Goal: Transaction & Acquisition: Purchase product/service

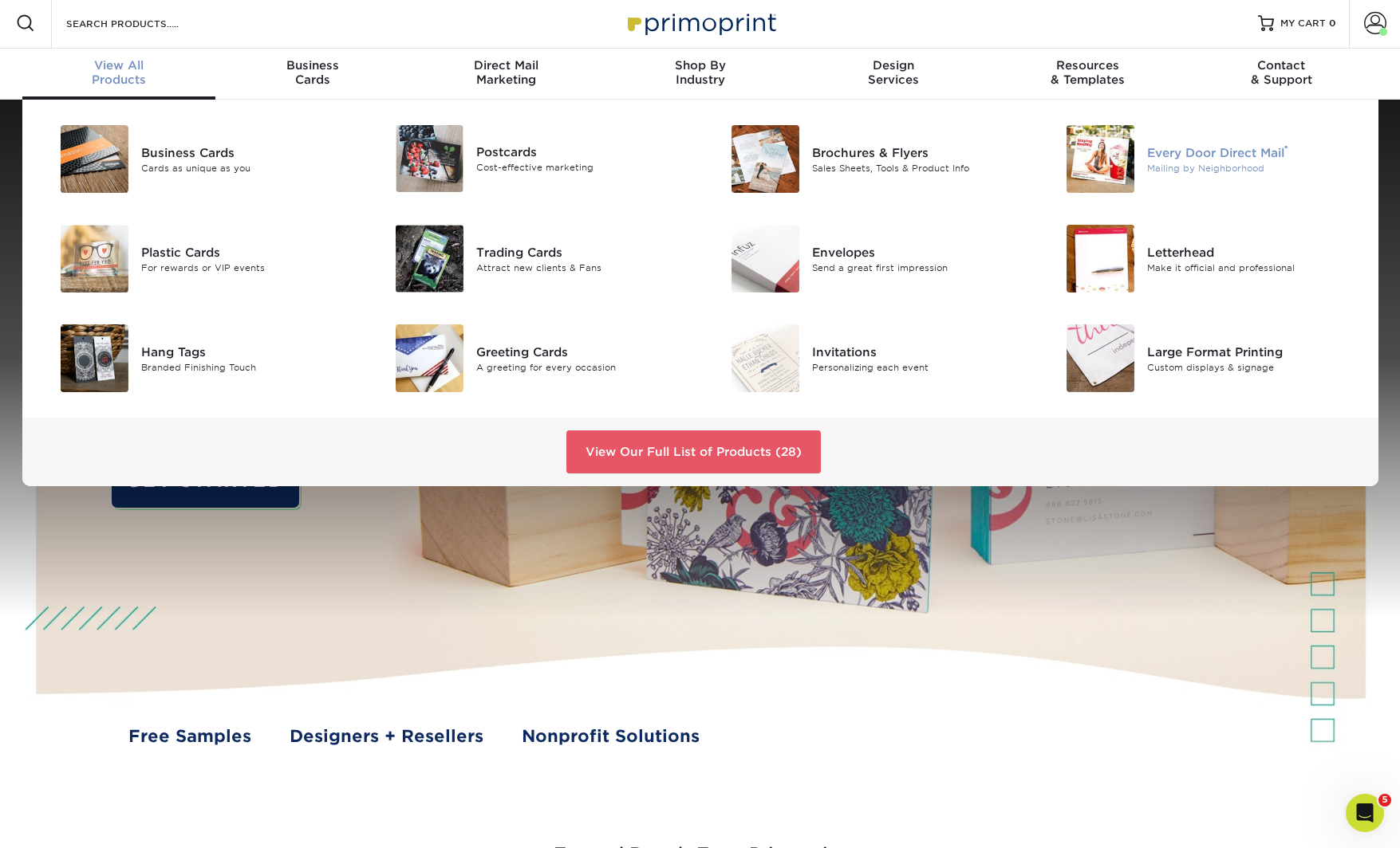
scroll to position [3, 0]
click at [1184, 157] on div "Every Door Direct Mail ®" at bounding box center [1252, 151] width 211 height 18
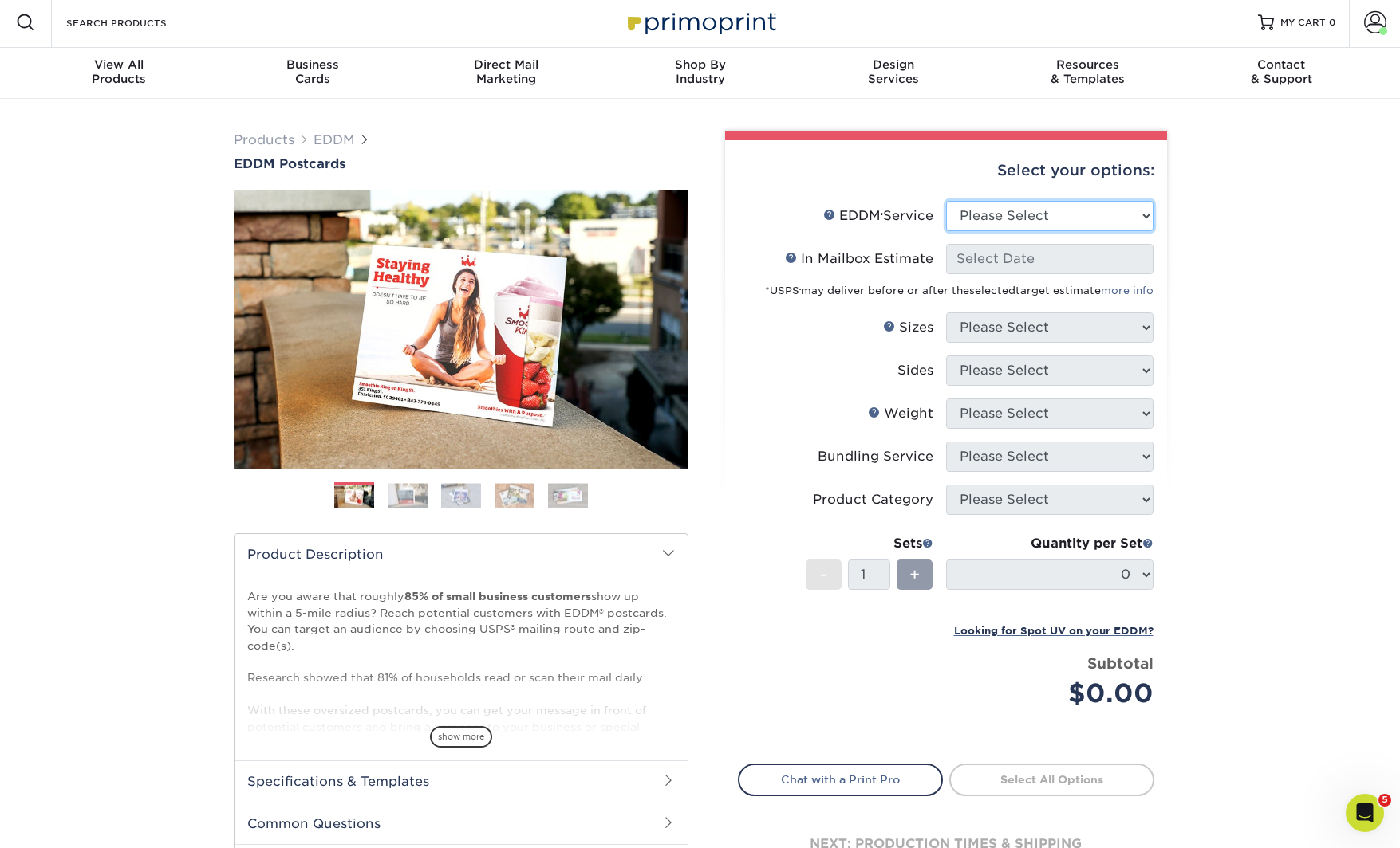
click at [1014, 210] on select "Please Select Full Service Print Only" at bounding box center [1049, 215] width 208 height 30
select select "full_service"
click at [946, 201] on select "Please Select Full Service Print Only" at bounding box center [1049, 215] width 208 height 30
select select "-1"
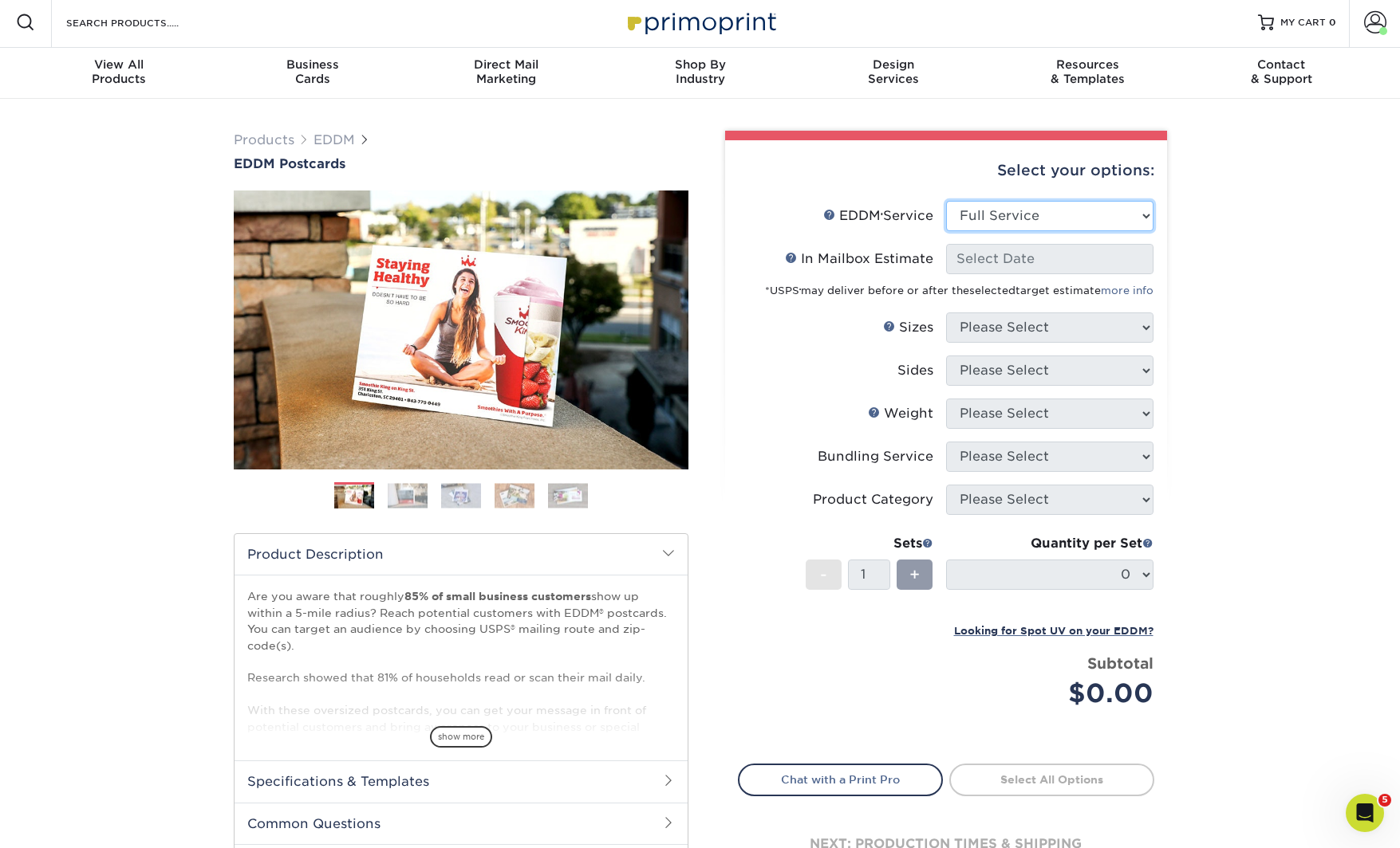
select select "-1"
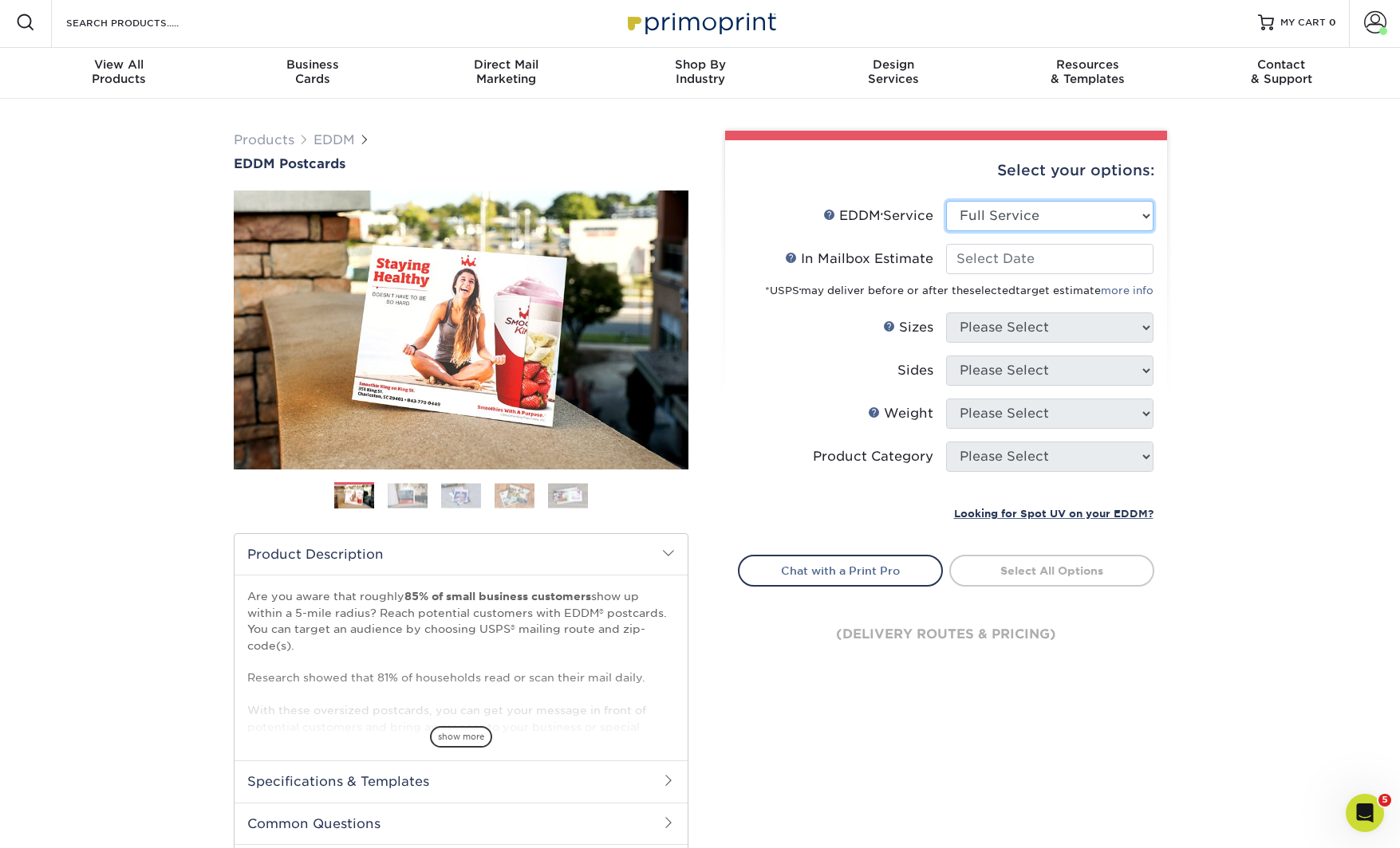
scroll to position [6, 0]
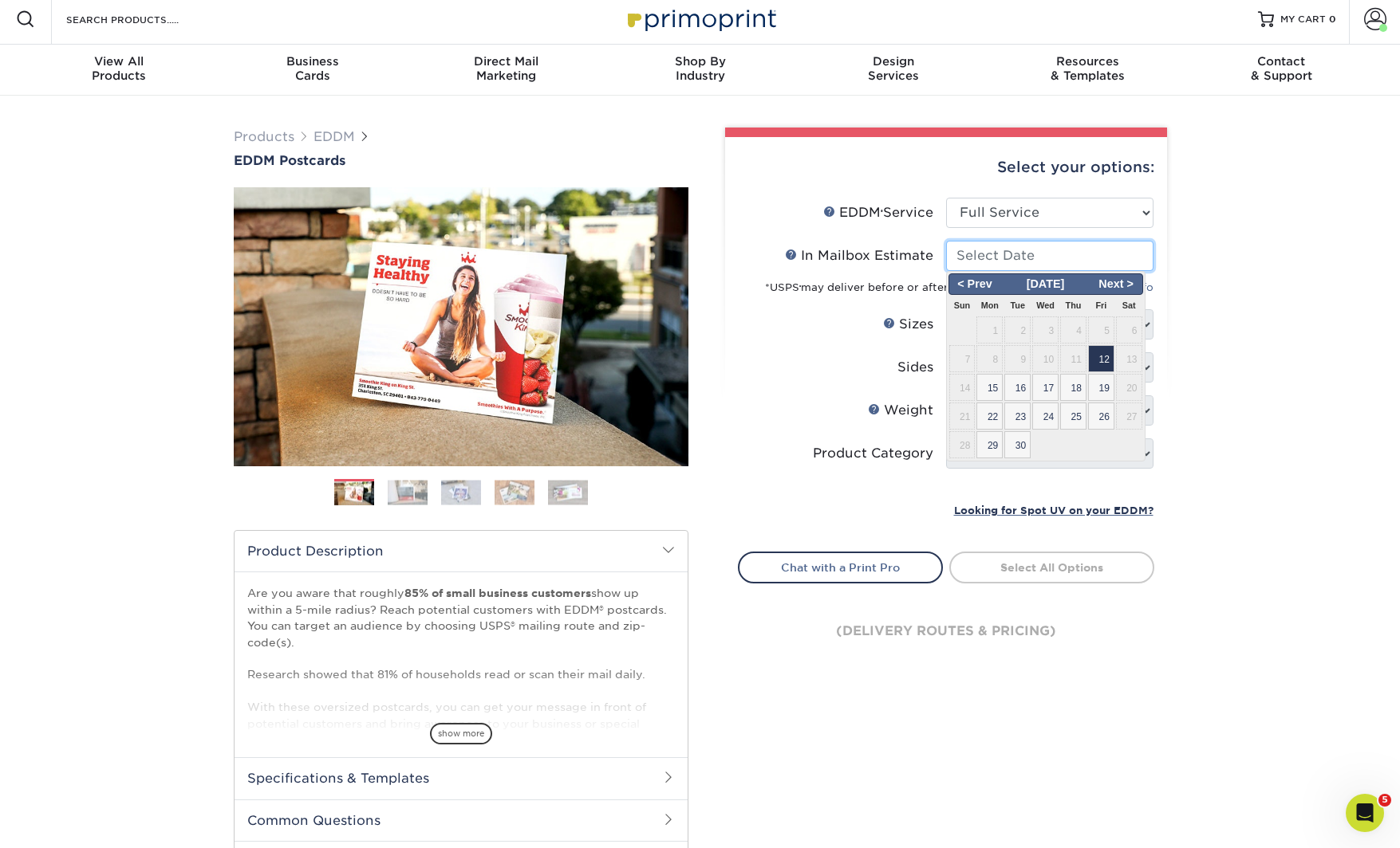
click at [967, 268] on input "In Mailbox Estimate Help In Mailbox Estimate" at bounding box center [1049, 256] width 208 height 30
click at [1245, 266] on div "Products EDDM EDDM Postcards Previous Next" at bounding box center [700, 521] width 1400 height 851
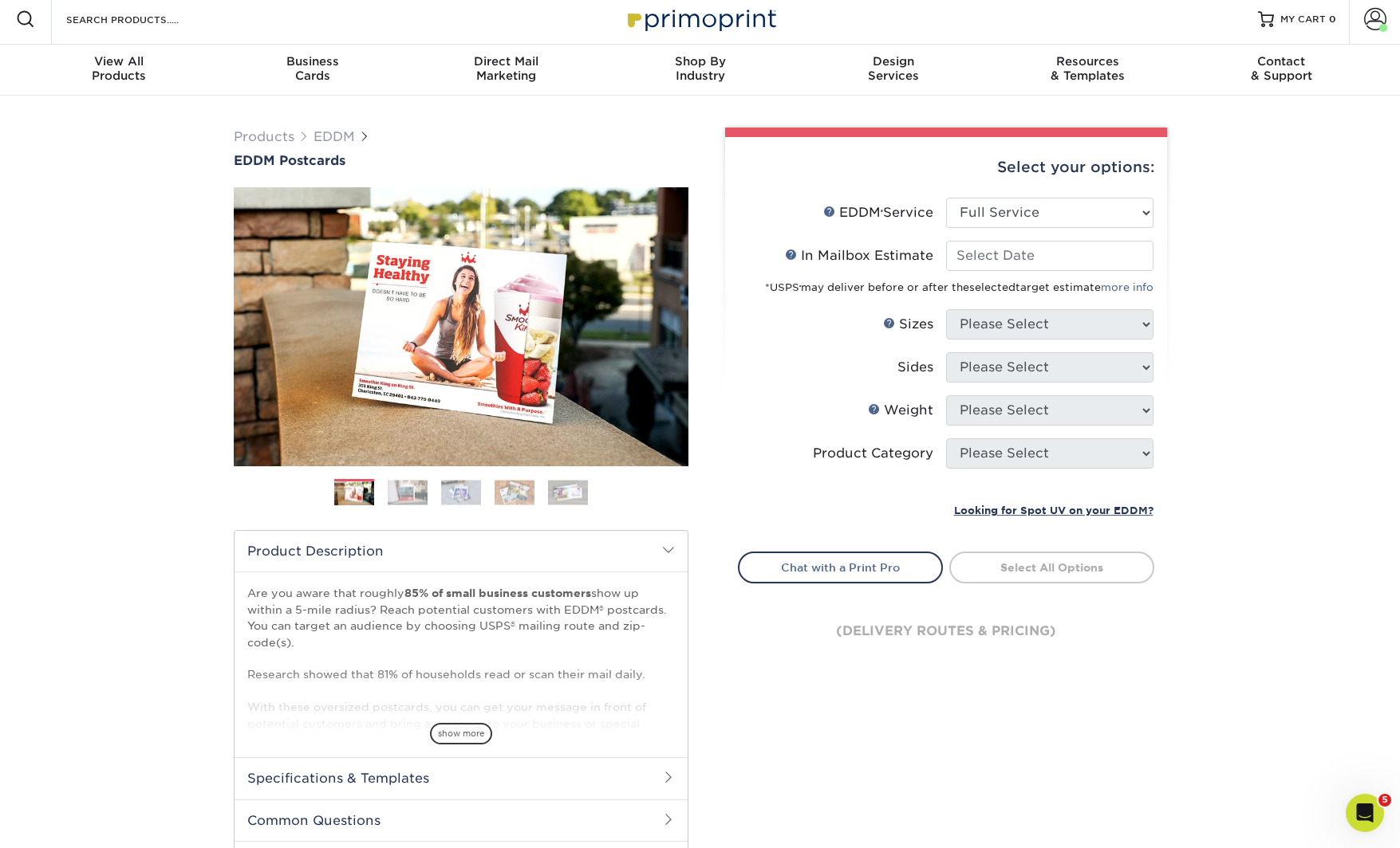
scroll to position [9, 0]
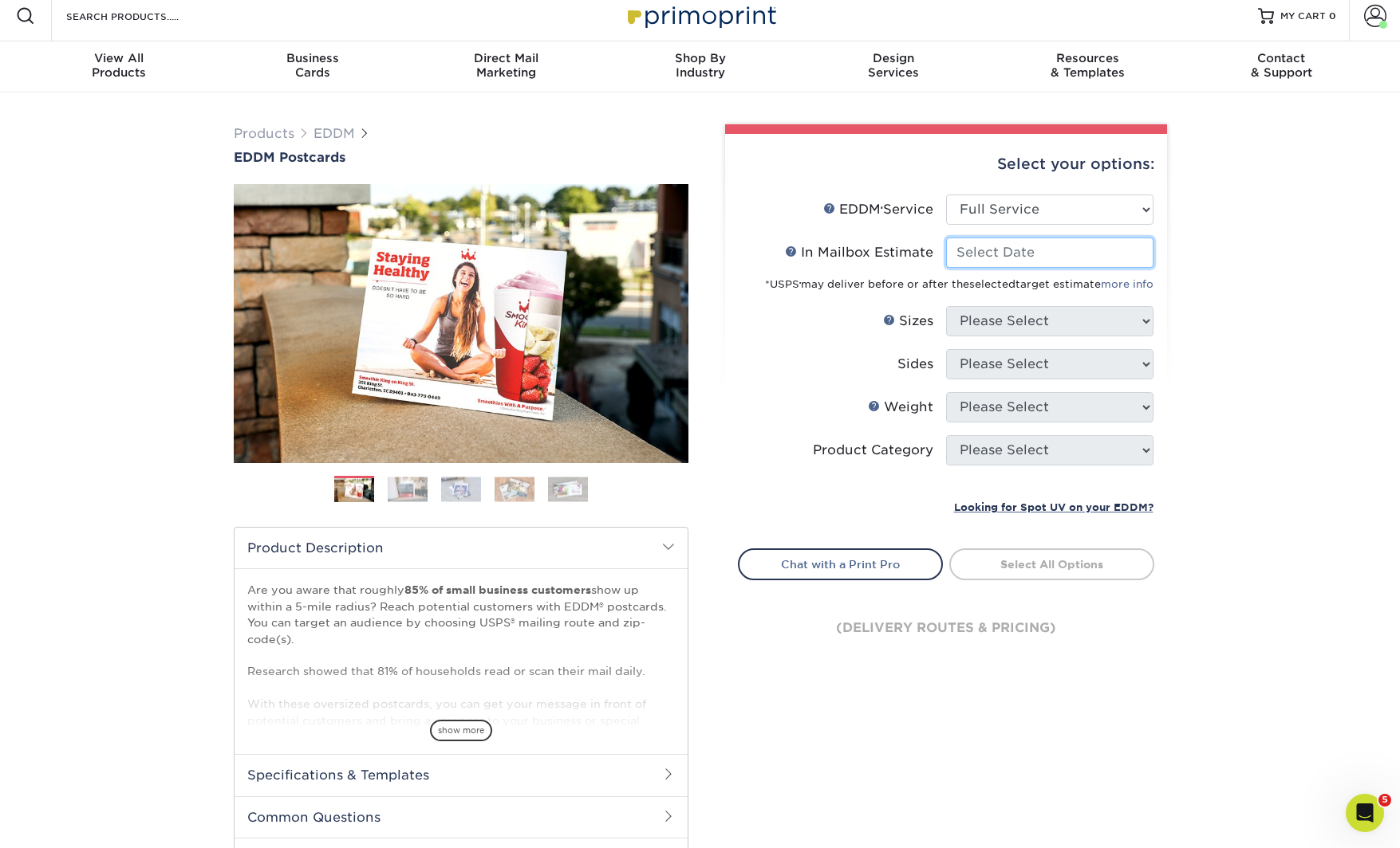
click at [960, 239] on input "In Mailbox Estimate Help In Mailbox Estimate" at bounding box center [1049, 252] width 208 height 30
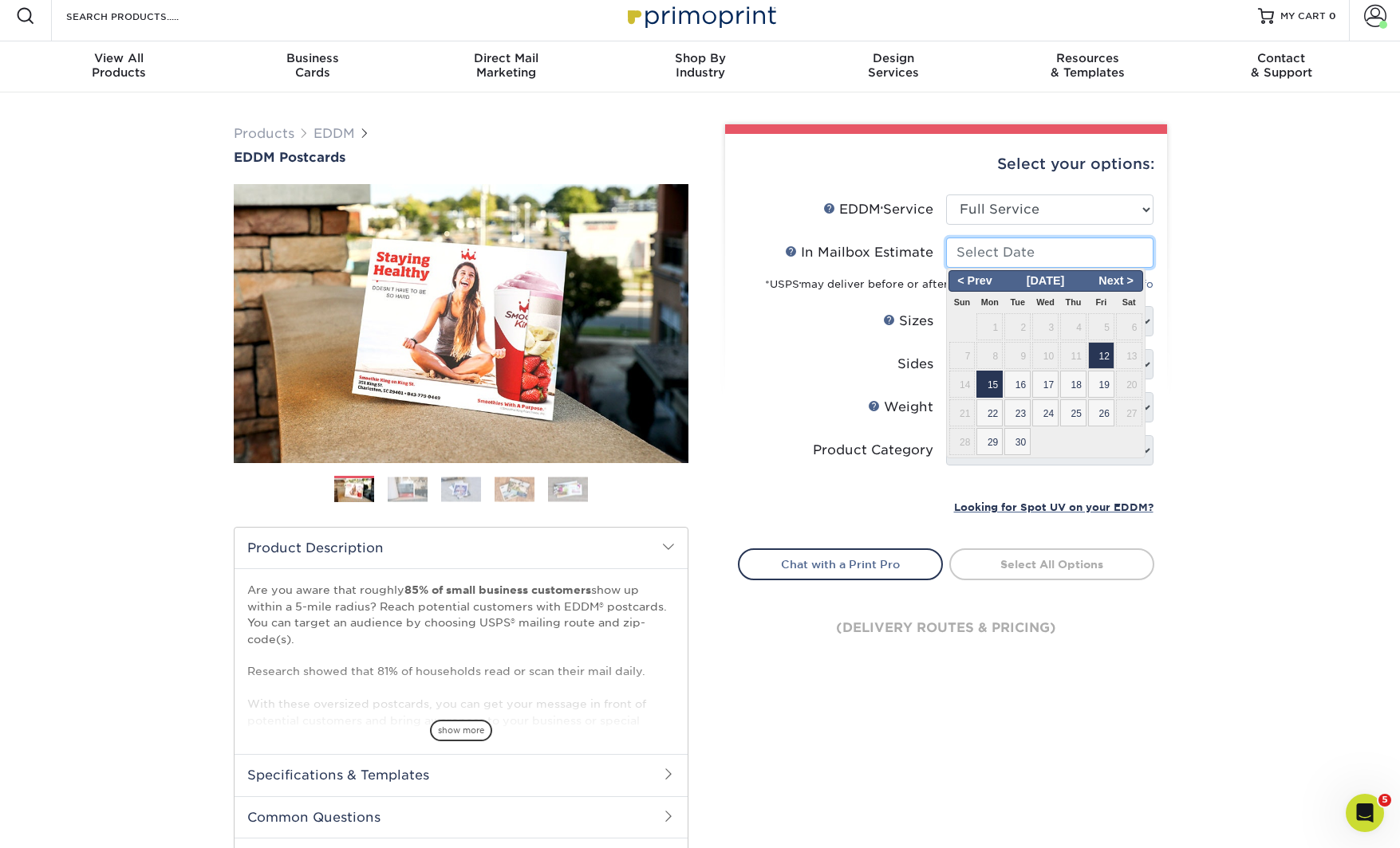
scroll to position [6, 0]
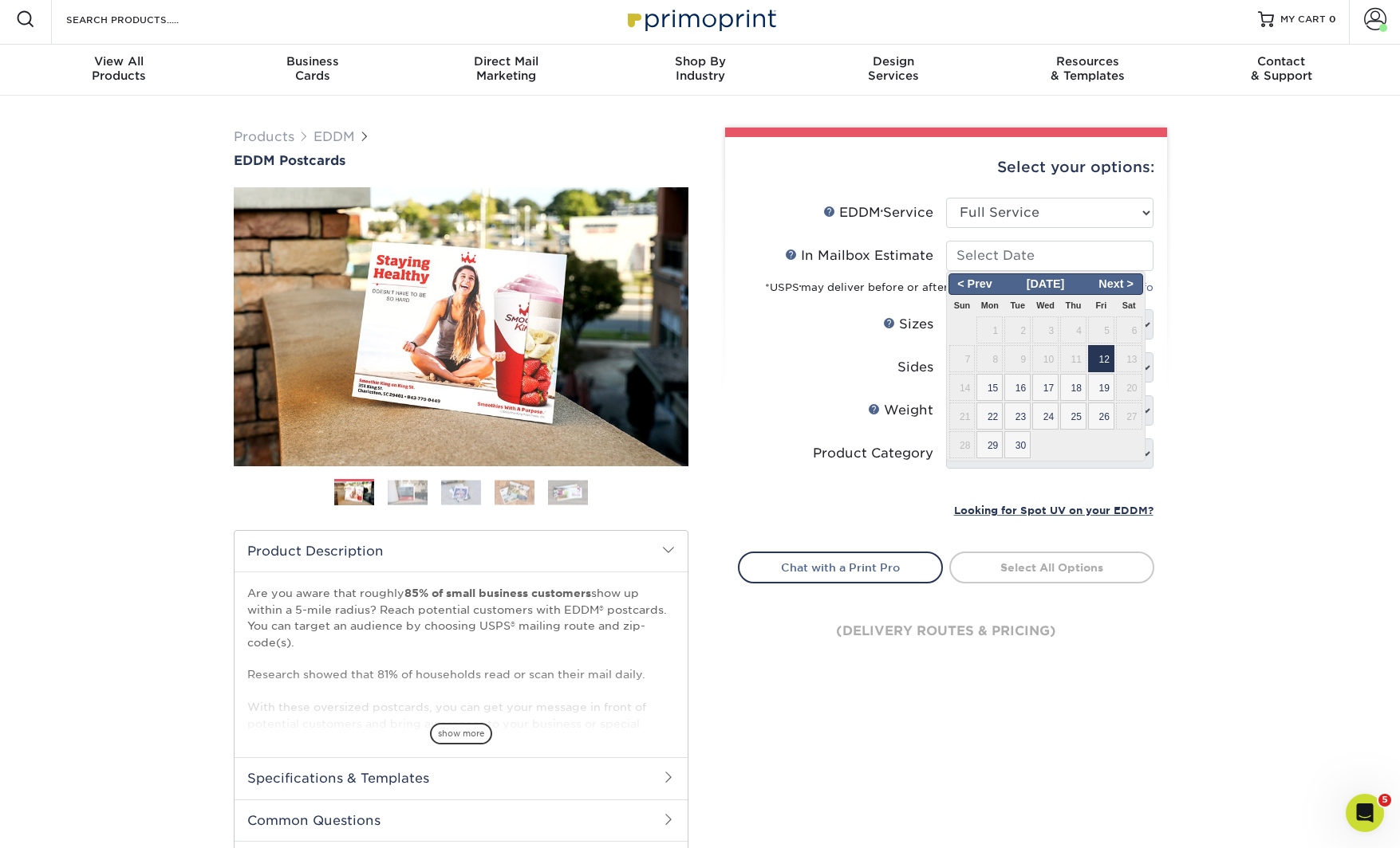
click at [1108, 361] on span "12" at bounding box center [1101, 359] width 27 height 27
type input "2025-09-12"
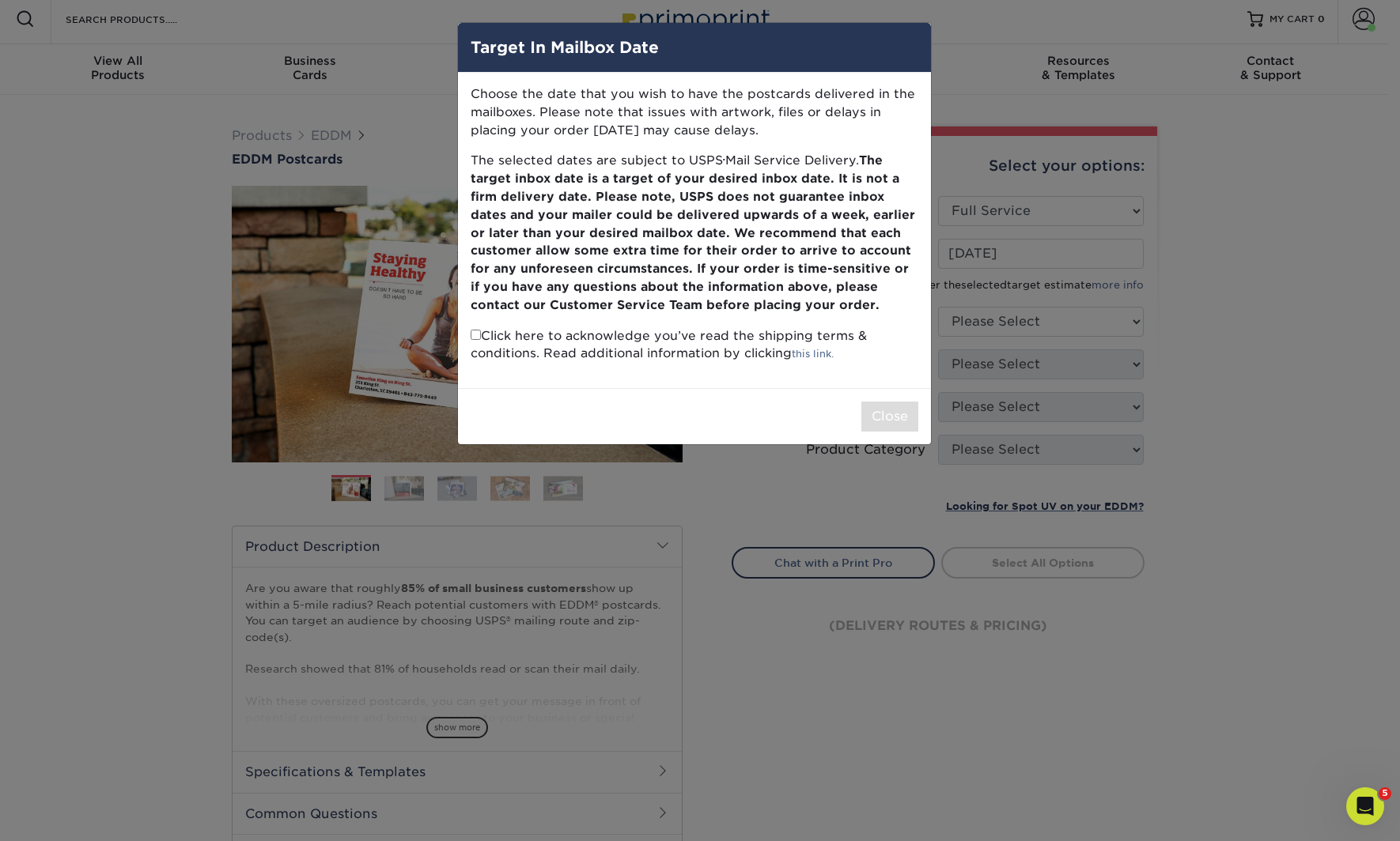
click at [477, 332] on input "checkbox" at bounding box center [476, 335] width 10 height 10
checkbox input "true"
click at [901, 418] on button "Close" at bounding box center [890, 416] width 57 height 30
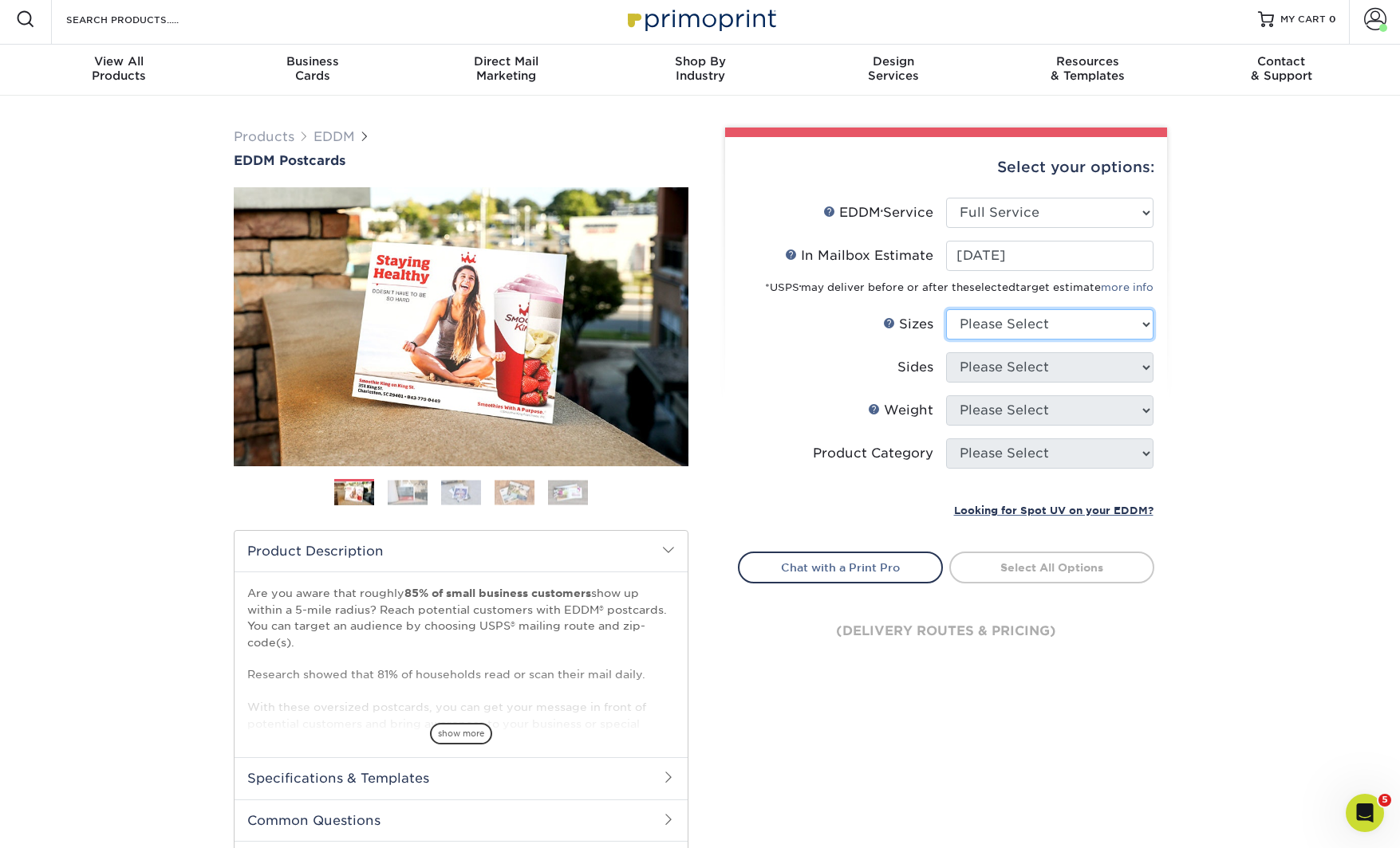
click at [1027, 322] on select "Please Select 4.5" x 12" 6" x 12" 6.5" x 8" 6.5" x 9" 6.5" x 12" 7" x 8.5" 8" x…" at bounding box center [1049, 324] width 208 height 30
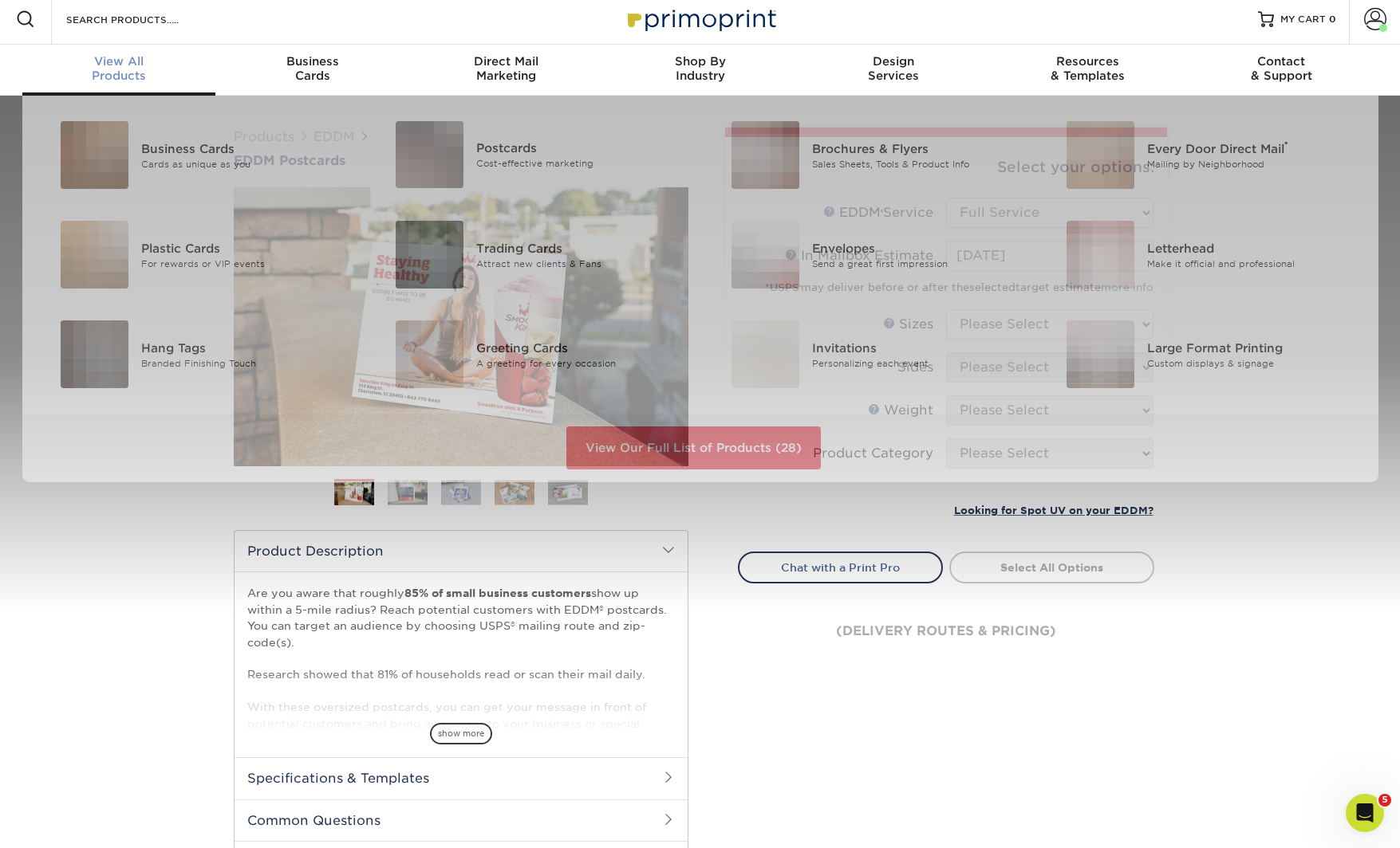
click at [114, 74] on div "View All Products" at bounding box center [119, 68] width 194 height 29
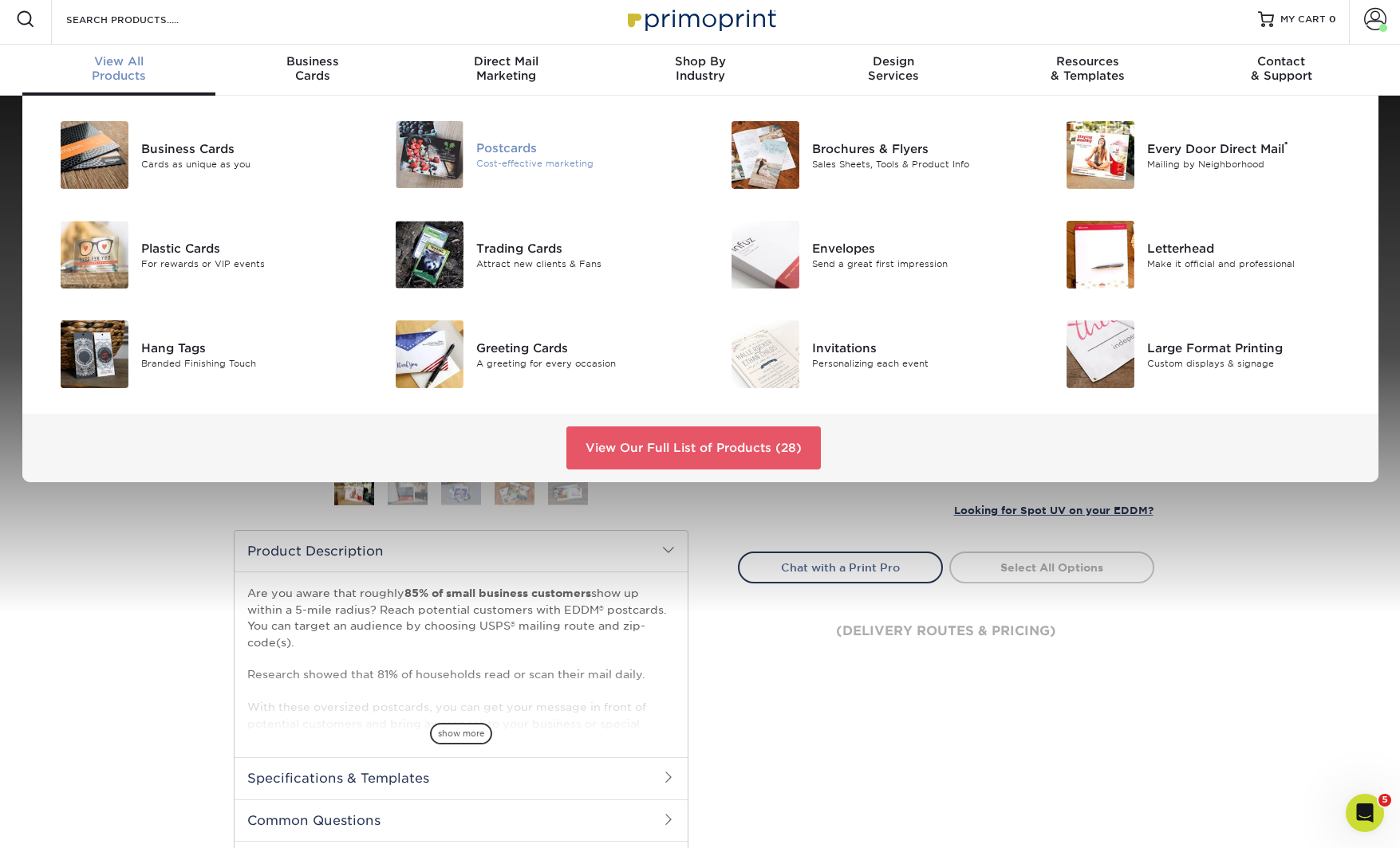
click at [476, 153] on div "Postcards" at bounding box center [582, 148] width 211 height 18
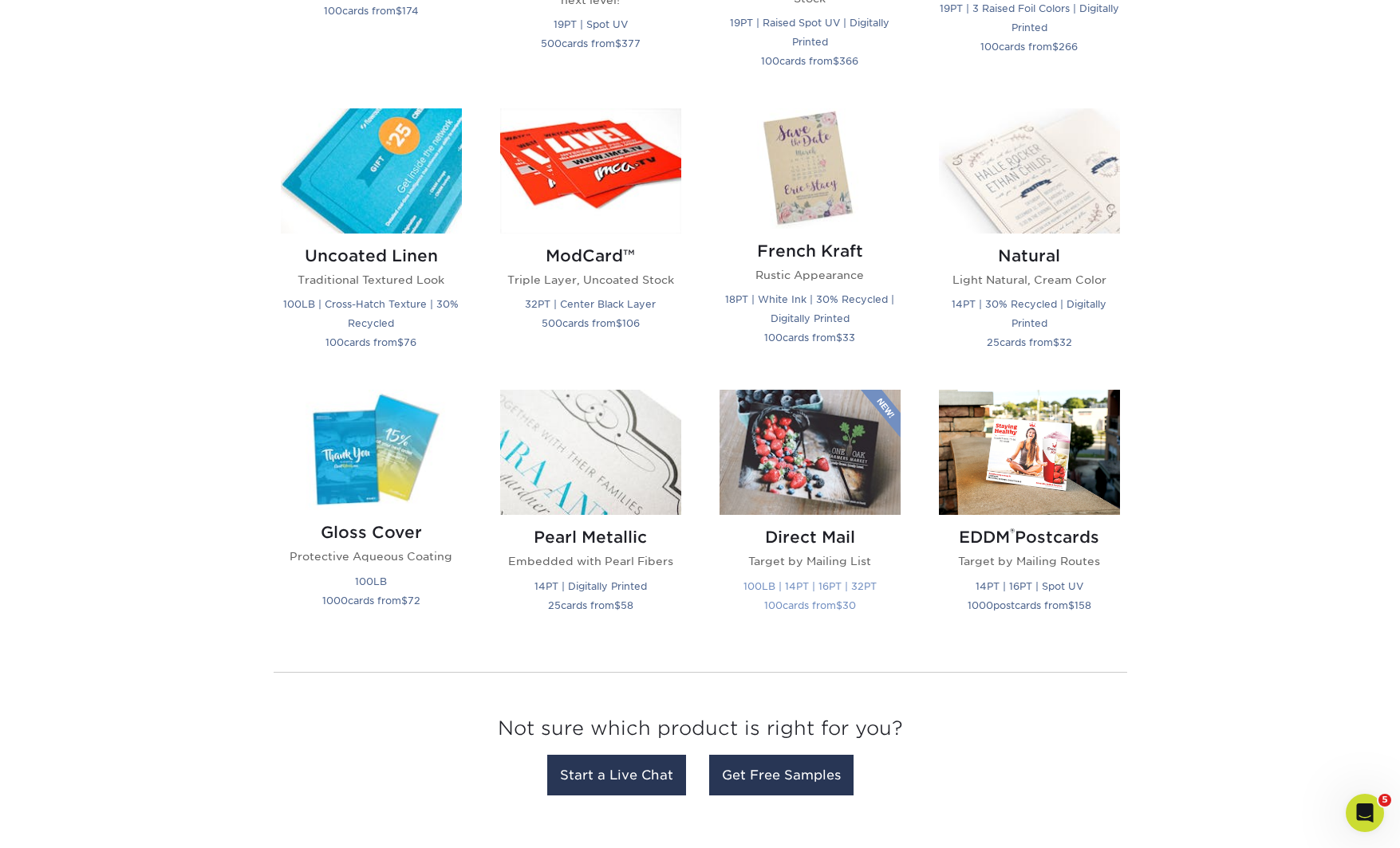
scroll to position [1833, 0]
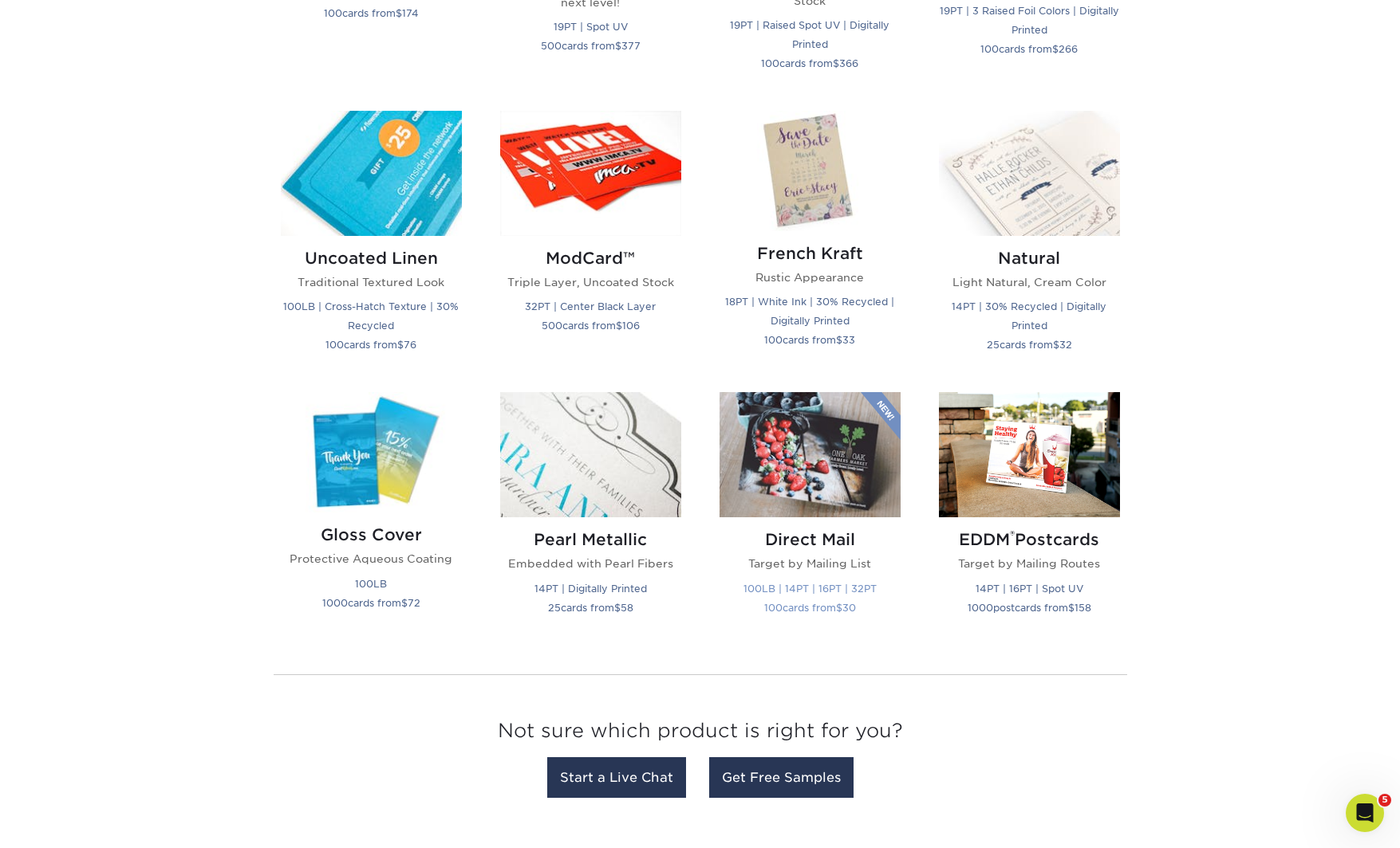
click at [792, 481] on img at bounding box center [810, 455] width 181 height 125
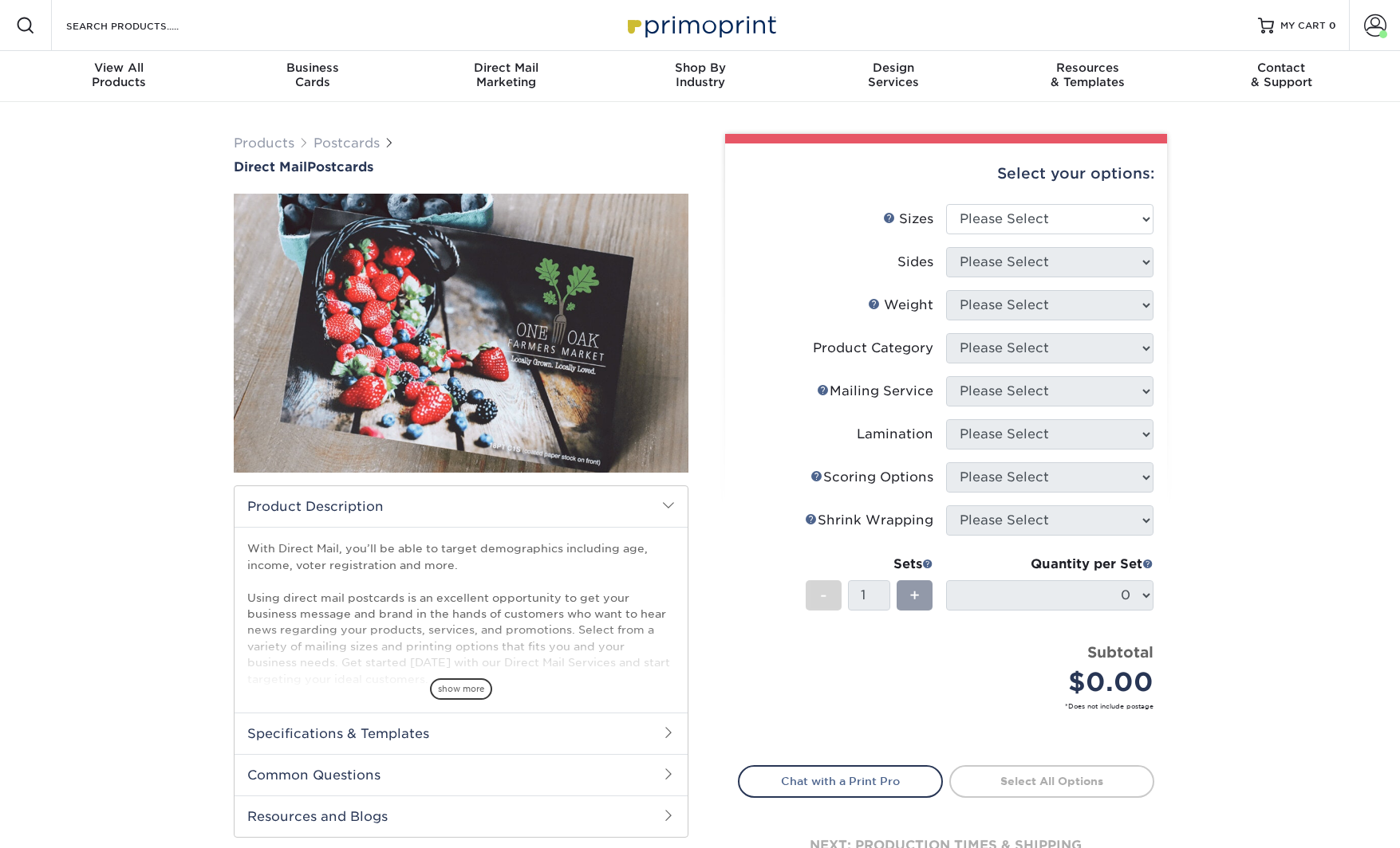
click at [825, 587] on span "-" at bounding box center [824, 596] width 7 height 24
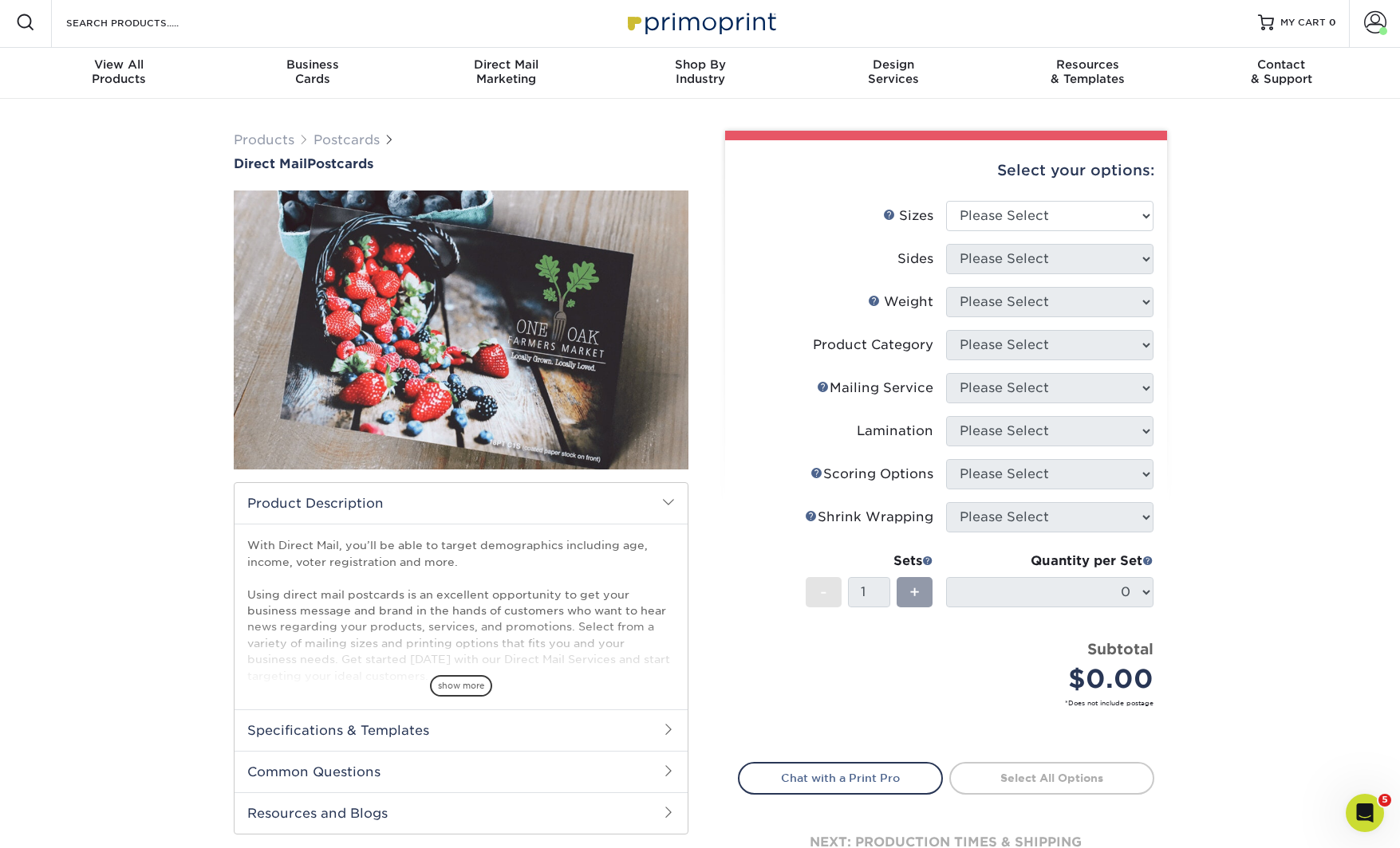
scroll to position [6, 0]
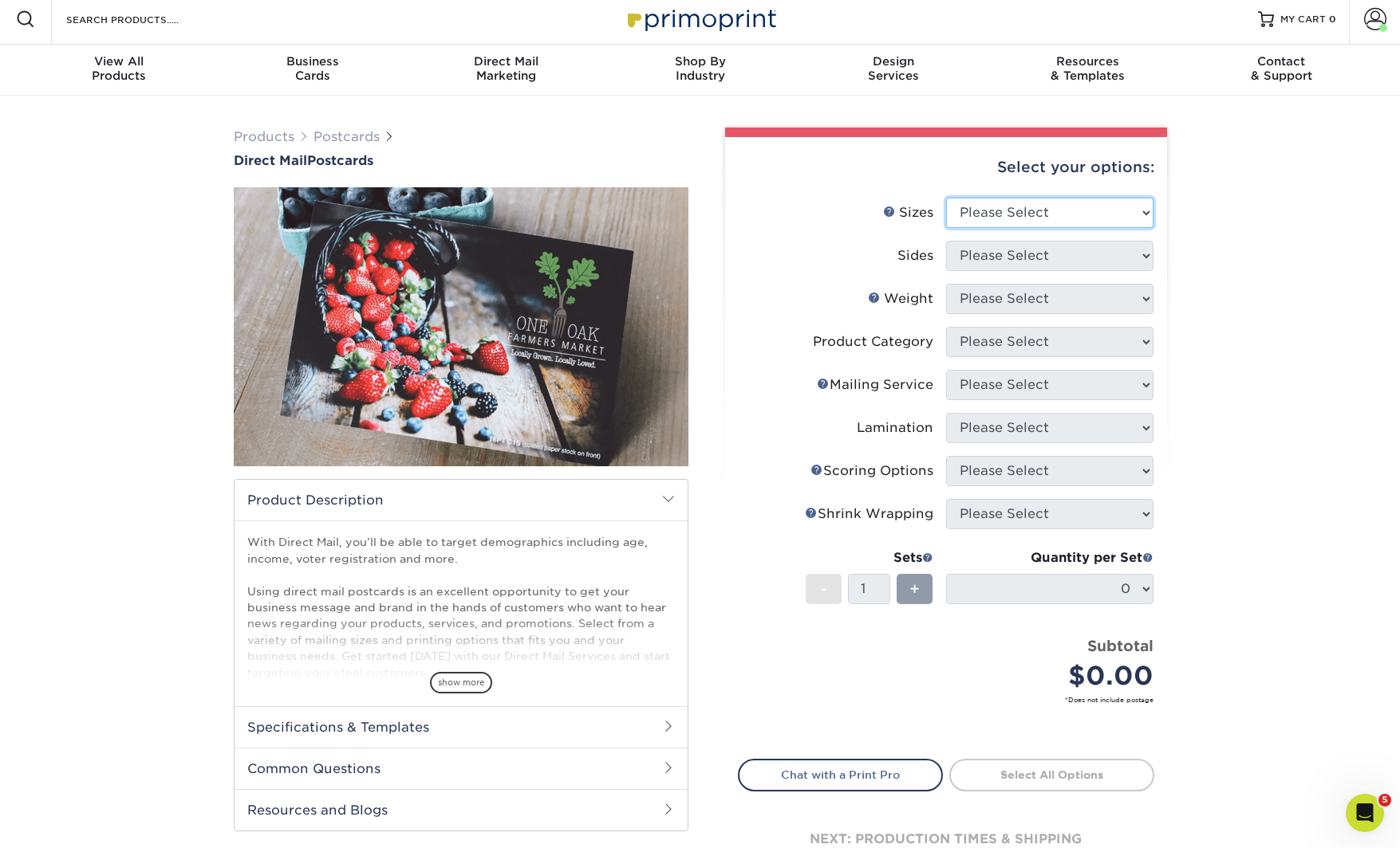
click at [1004, 221] on select "Please Select 1.5" x 7" 2" x 4" 2" x 6" 2" x 7" 2" x 8" 2.12" x 5.5" 2.12" x 5.…" at bounding box center [1049, 212] width 208 height 30
select select "4.25x5.50"
click at [946, 197] on select "Please Select 1.5" x 7" 2" x 4" 2" x 6" 2" x 7" 2" x 8" 2.12" x 5.5" 2.12" x 5.…" at bounding box center [1049, 212] width 208 height 30
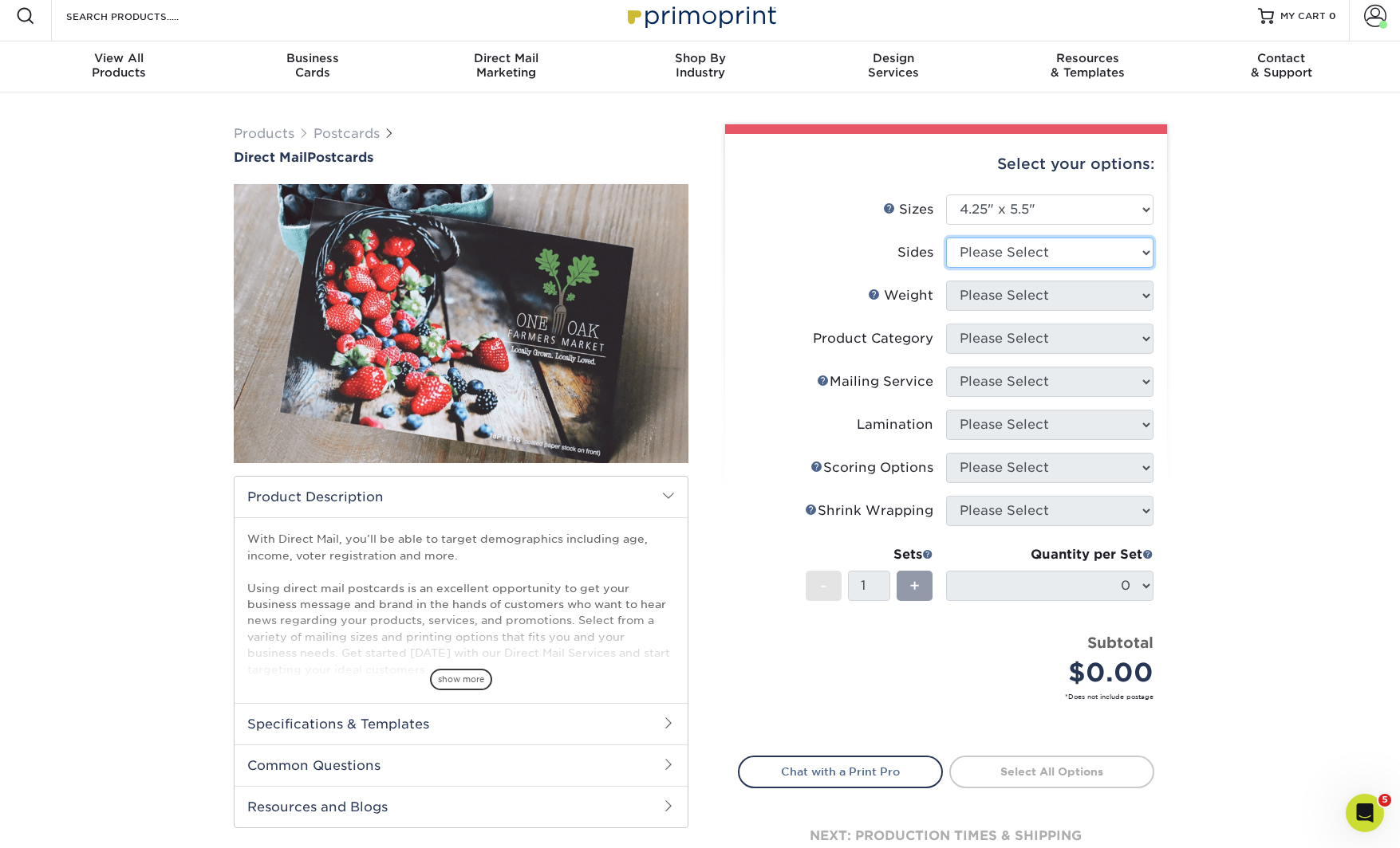
click at [1026, 248] on select "Please Select Print Both Sides Print Front Only" at bounding box center [1049, 252] width 208 height 30
select select "13abbda7-1d64-4f25-8bb2-c179b224825d"
click at [946, 238] on select "Please Select Print Both Sides Print Front Only" at bounding box center [1049, 252] width 208 height 30
click at [1067, 295] on select "Please Select" at bounding box center [1049, 295] width 208 height 30
select select "16PT"
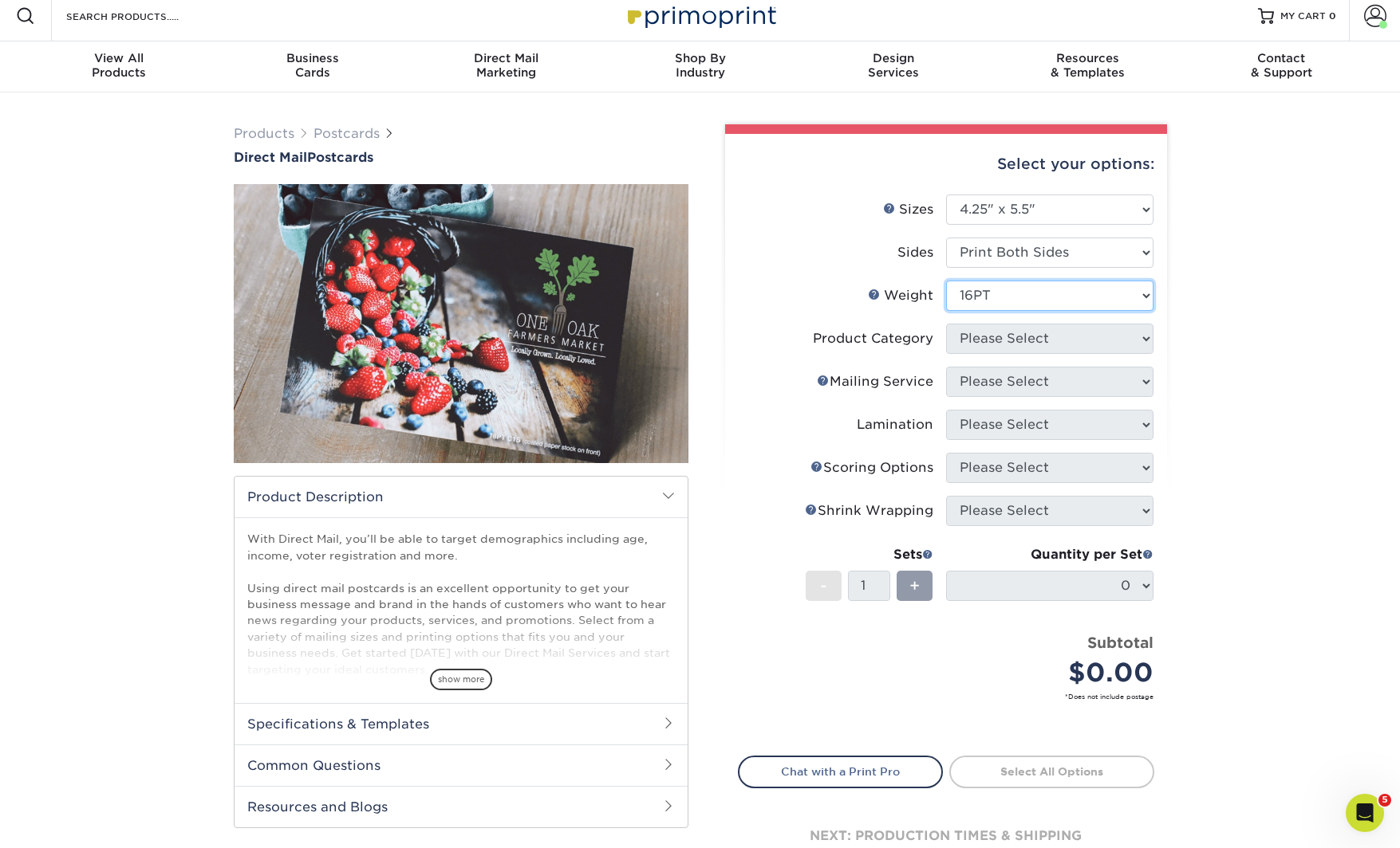
click at [946, 280] on select "Please Select 14PT Uncoated 14PT 16PT 100LB" at bounding box center [1049, 295] width 208 height 30
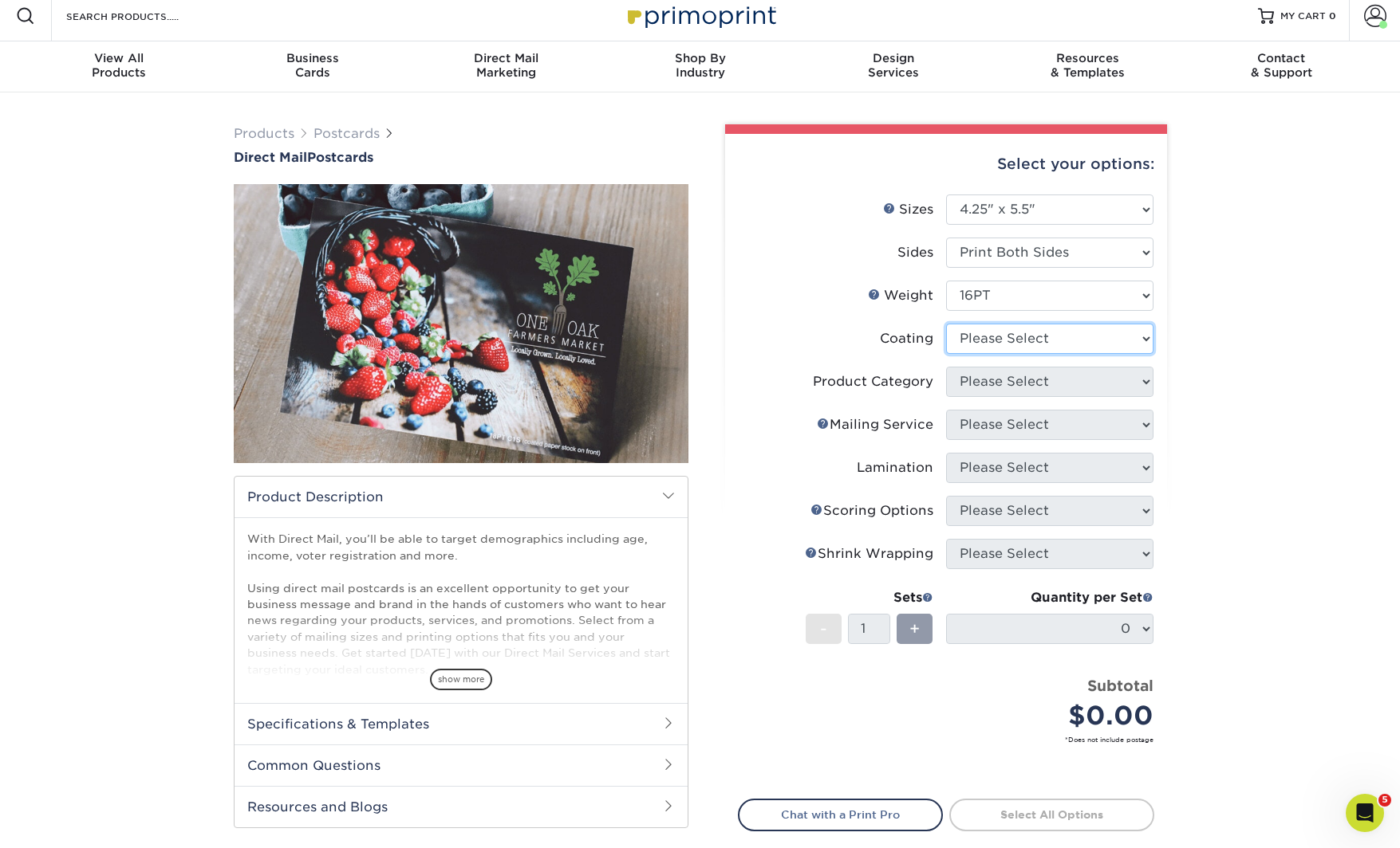
click at [1080, 334] on select at bounding box center [1049, 339] width 208 height 30
select select "121bb7b5-3b4d-429f-bd8d-bbf80e953313"
click at [946, 324] on select at bounding box center [1049, 339] width 208 height 30
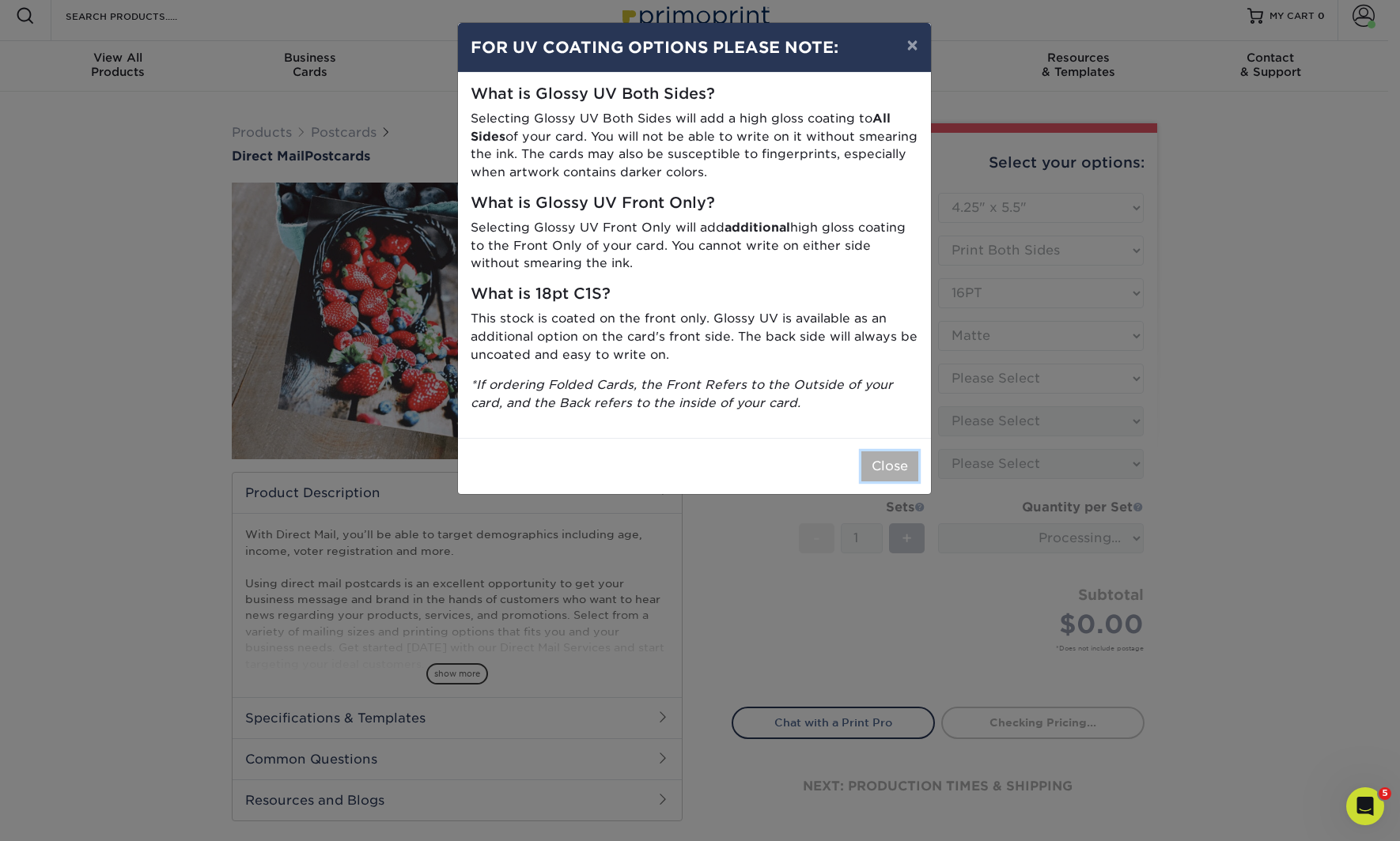
click at [878, 467] on button "Close" at bounding box center [890, 466] width 57 height 30
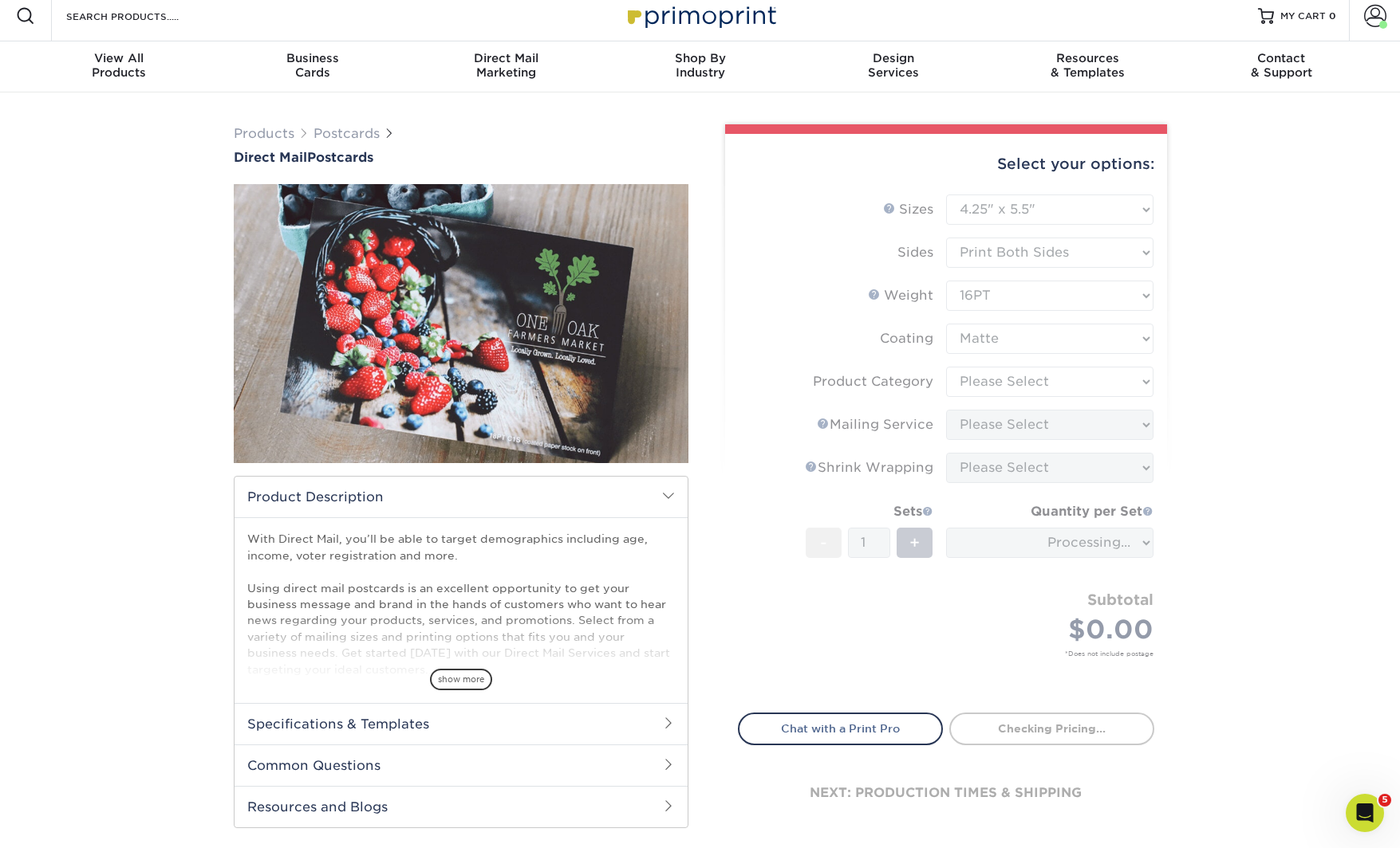
scroll to position [42, 0]
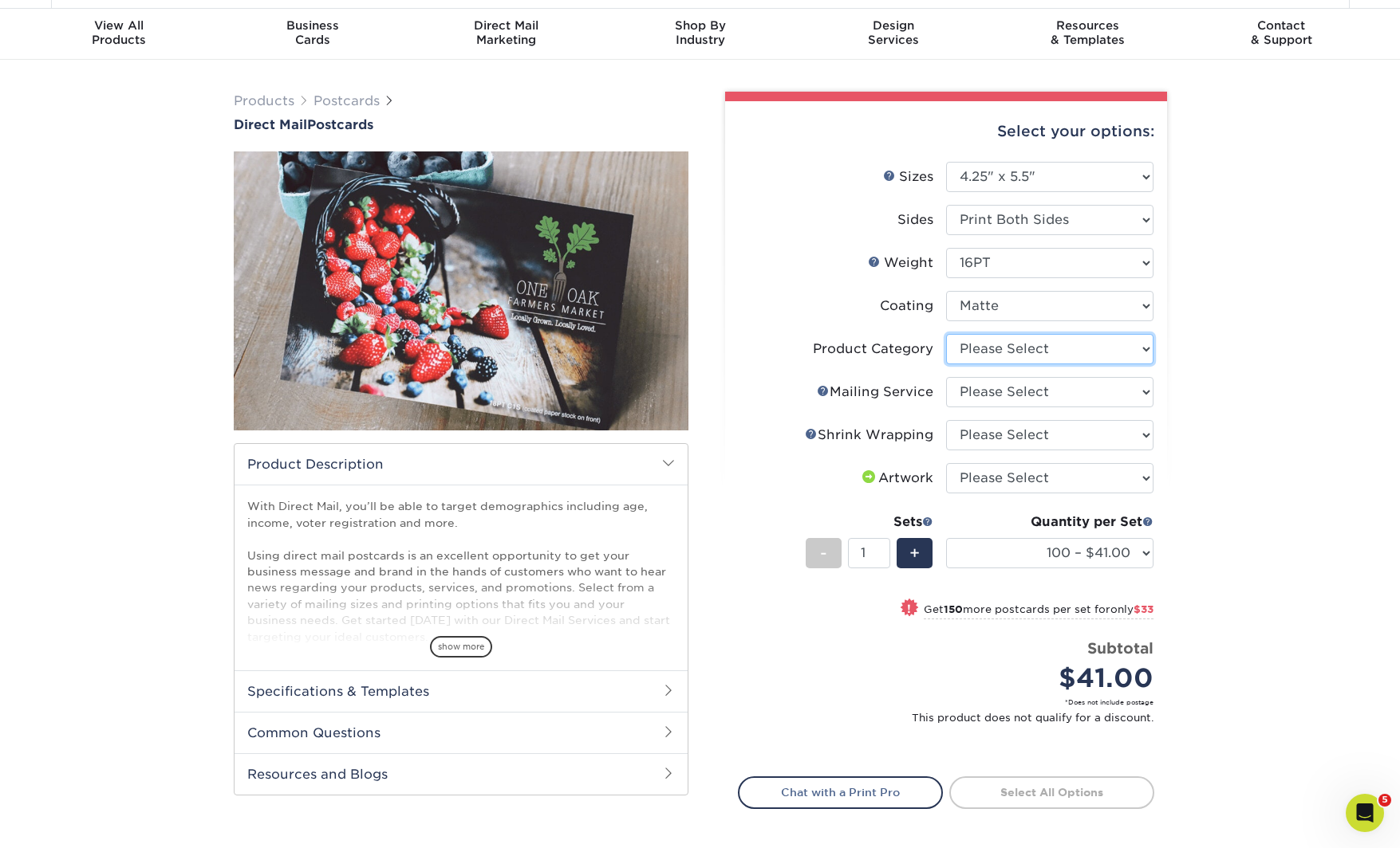
click at [989, 344] on select "Please Select Postcards" at bounding box center [1049, 349] width 208 height 30
select select "9b7272e0-d6c8-4c3c-8e97-d3a1bcdab858"
click at [946, 334] on select "Please Select Postcards" at bounding box center [1049, 349] width 208 height 30
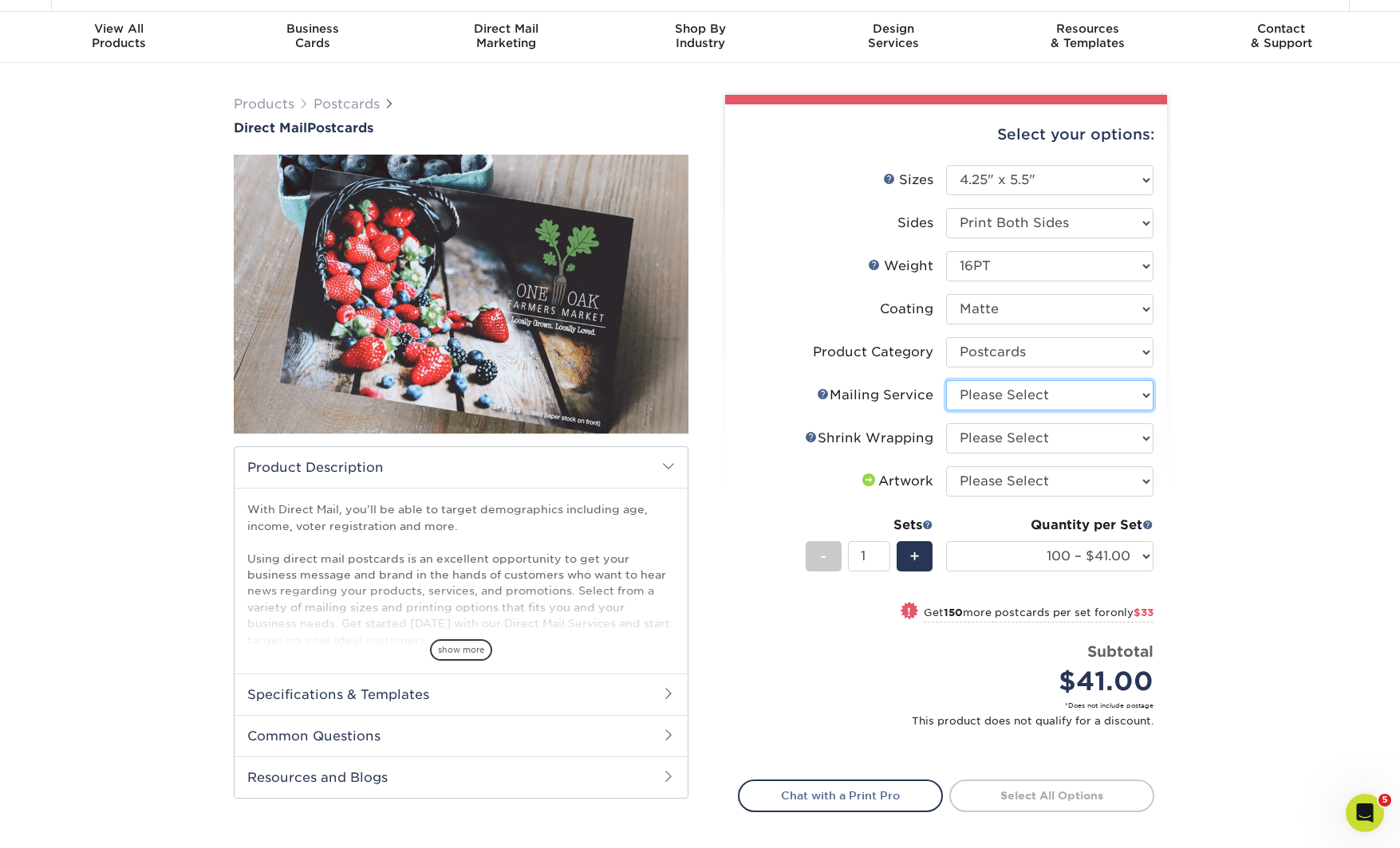
click at [1015, 393] on select "Please Select No Direct Mailing Service No, I will mail/stamp/imprint Direct Ma…" at bounding box center [1049, 395] width 208 height 30
select select "20512e95-39a0-42be-a1d1-c0e1c309f4c2"
click at [946, 380] on select "Please Select No Direct Mailing Service No, I will mail/stamp/imprint Direct Ma…" at bounding box center [1049, 395] width 208 height 30
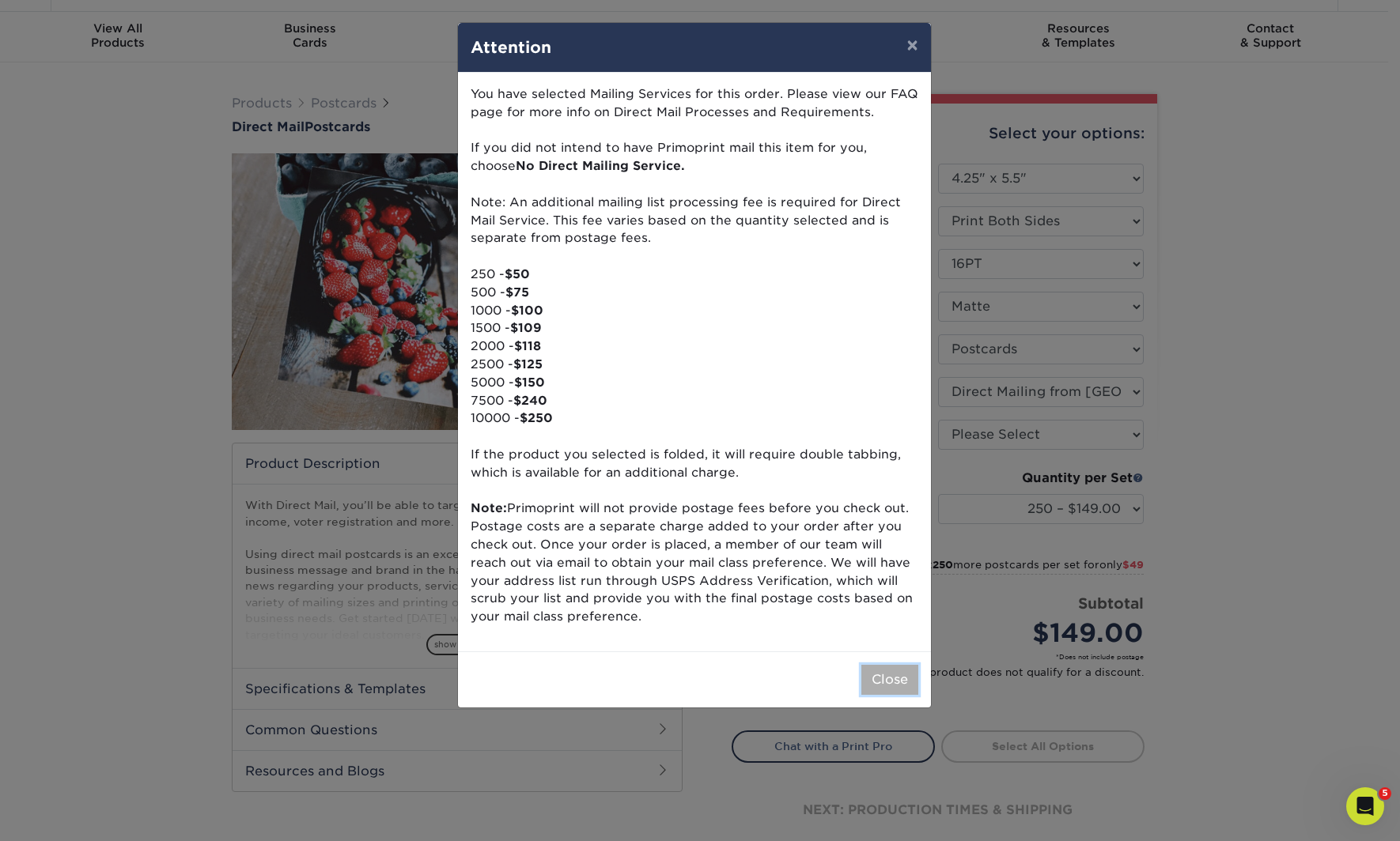
click at [873, 679] on button "Close" at bounding box center [890, 679] width 57 height 30
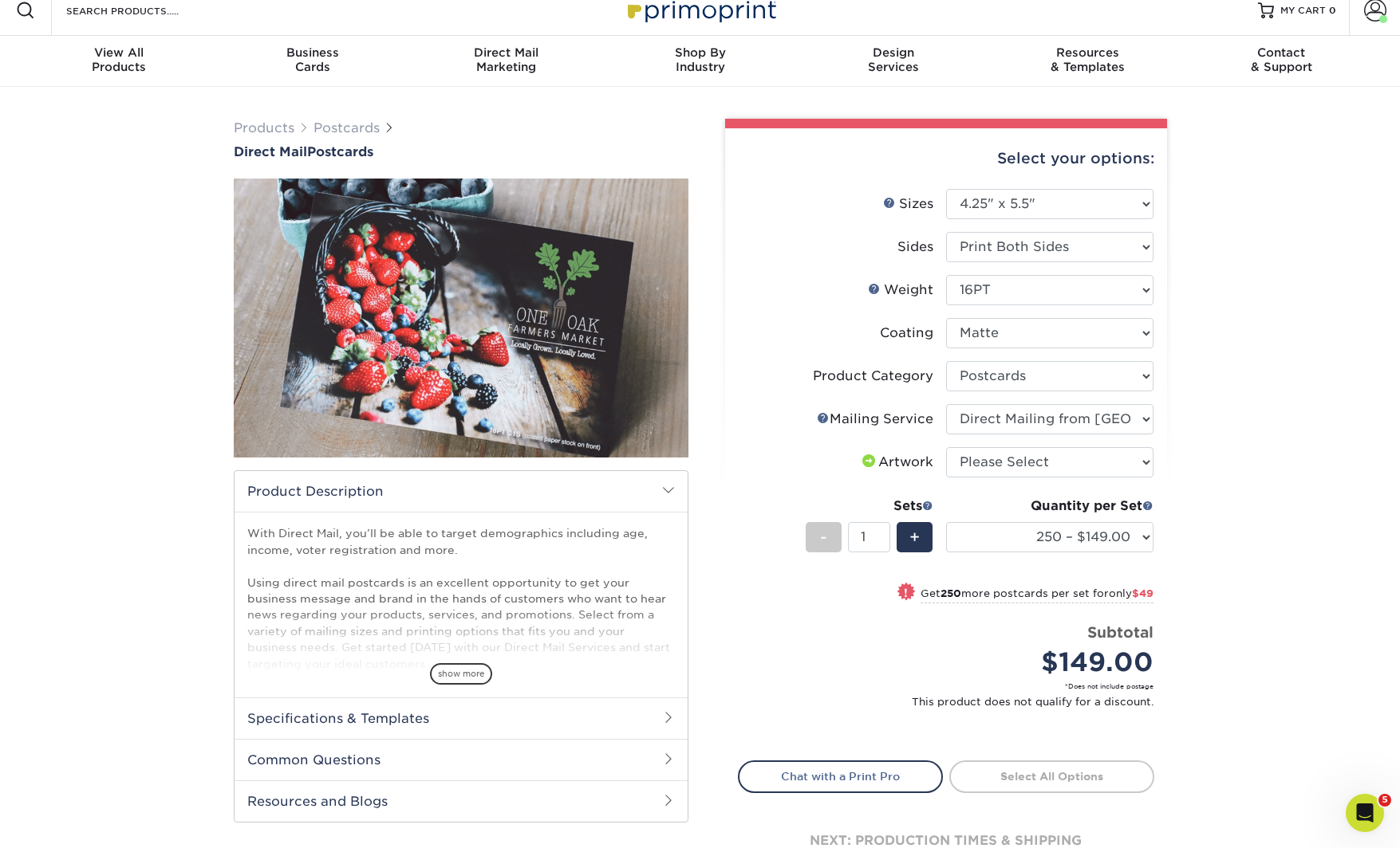
scroll to position [13, 0]
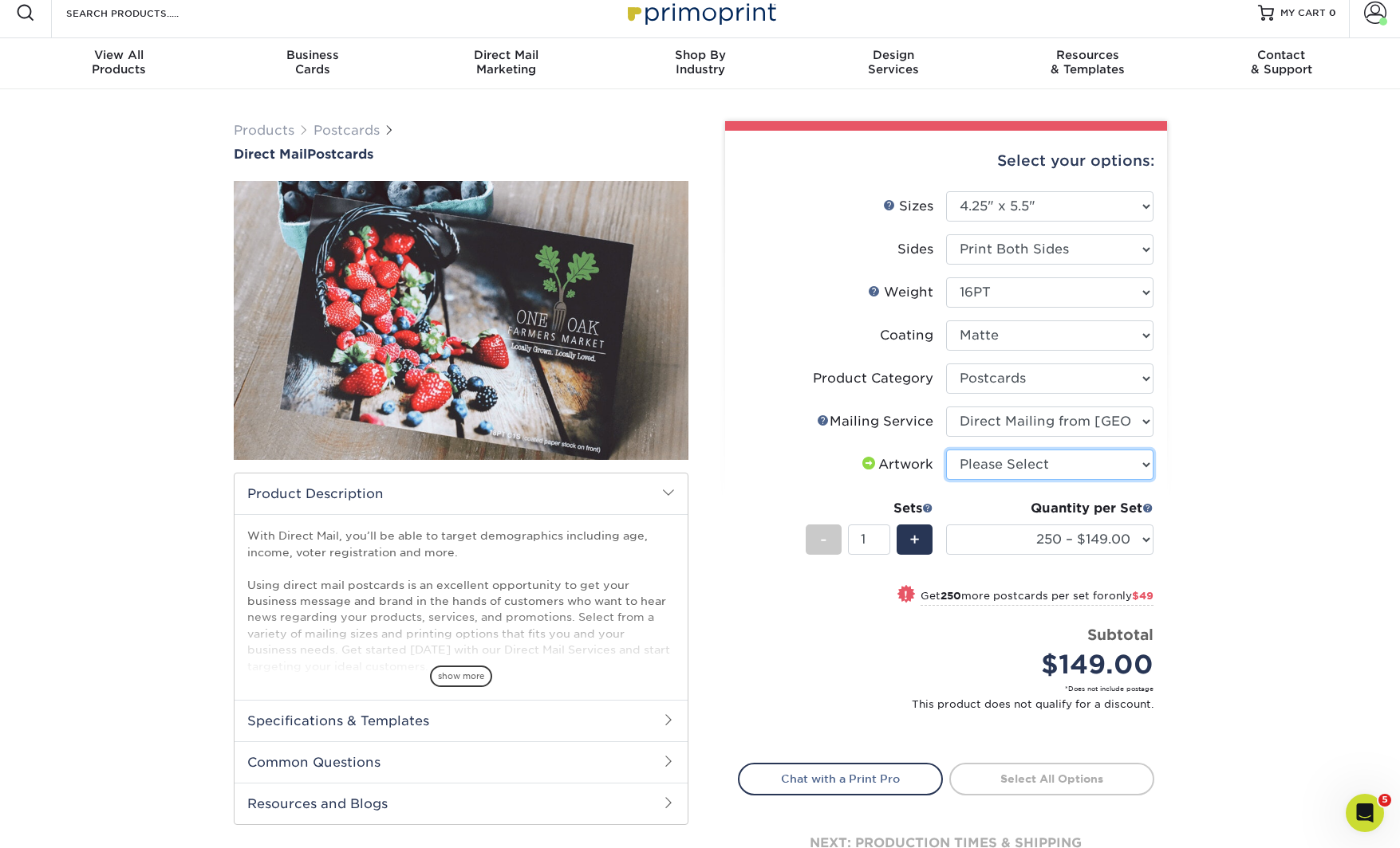
click at [1025, 468] on select "Please Select I will upload files I need a design - $150" at bounding box center [1049, 464] width 208 height 30
select select "upload"
click at [946, 450] on select "Please Select I will upload files I need a design - $150" at bounding box center [1049, 464] width 208 height 30
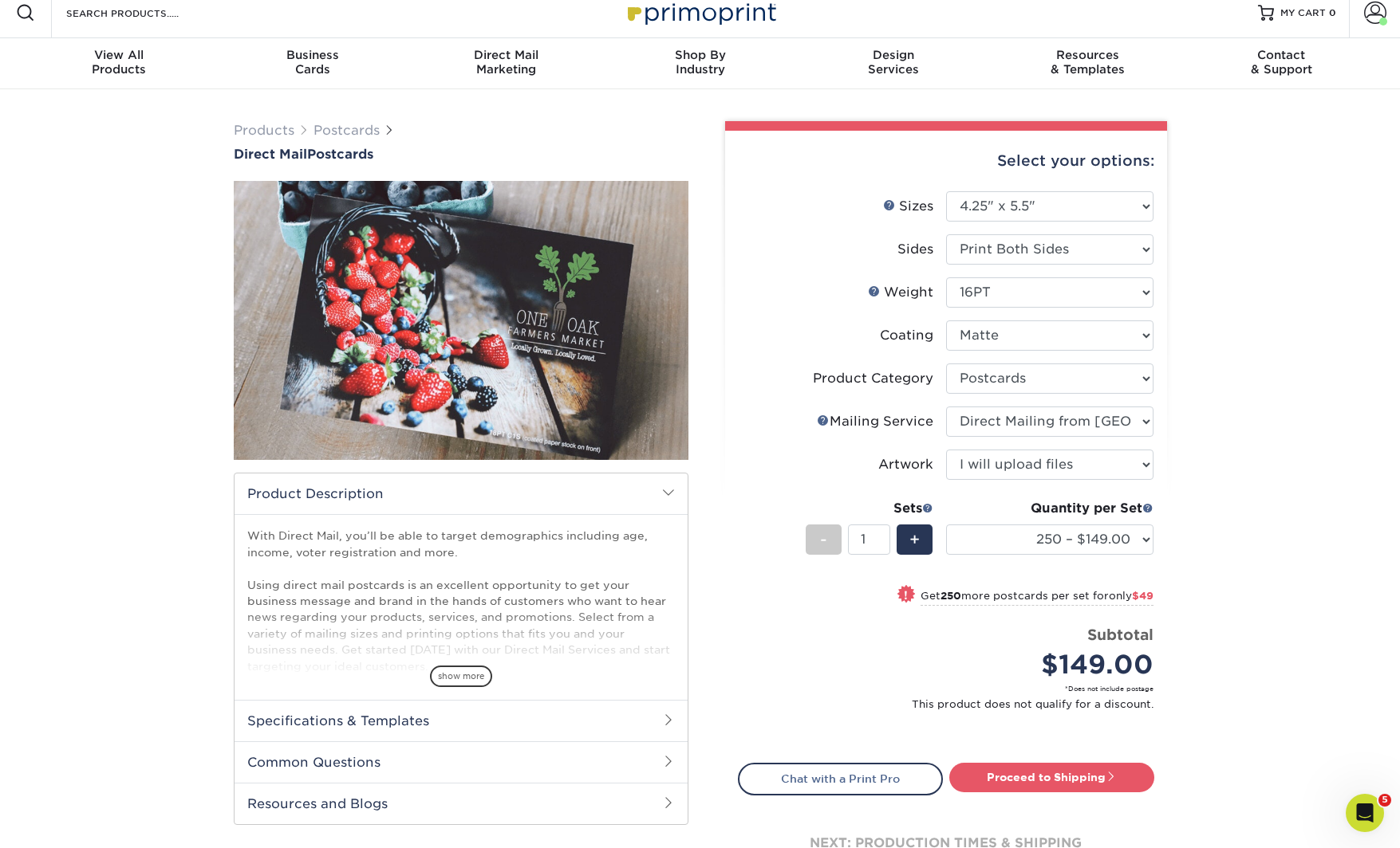
click at [1255, 501] on div "Products Postcards Direct Mail Postcards $" at bounding box center [700, 519] width 1400 height 860
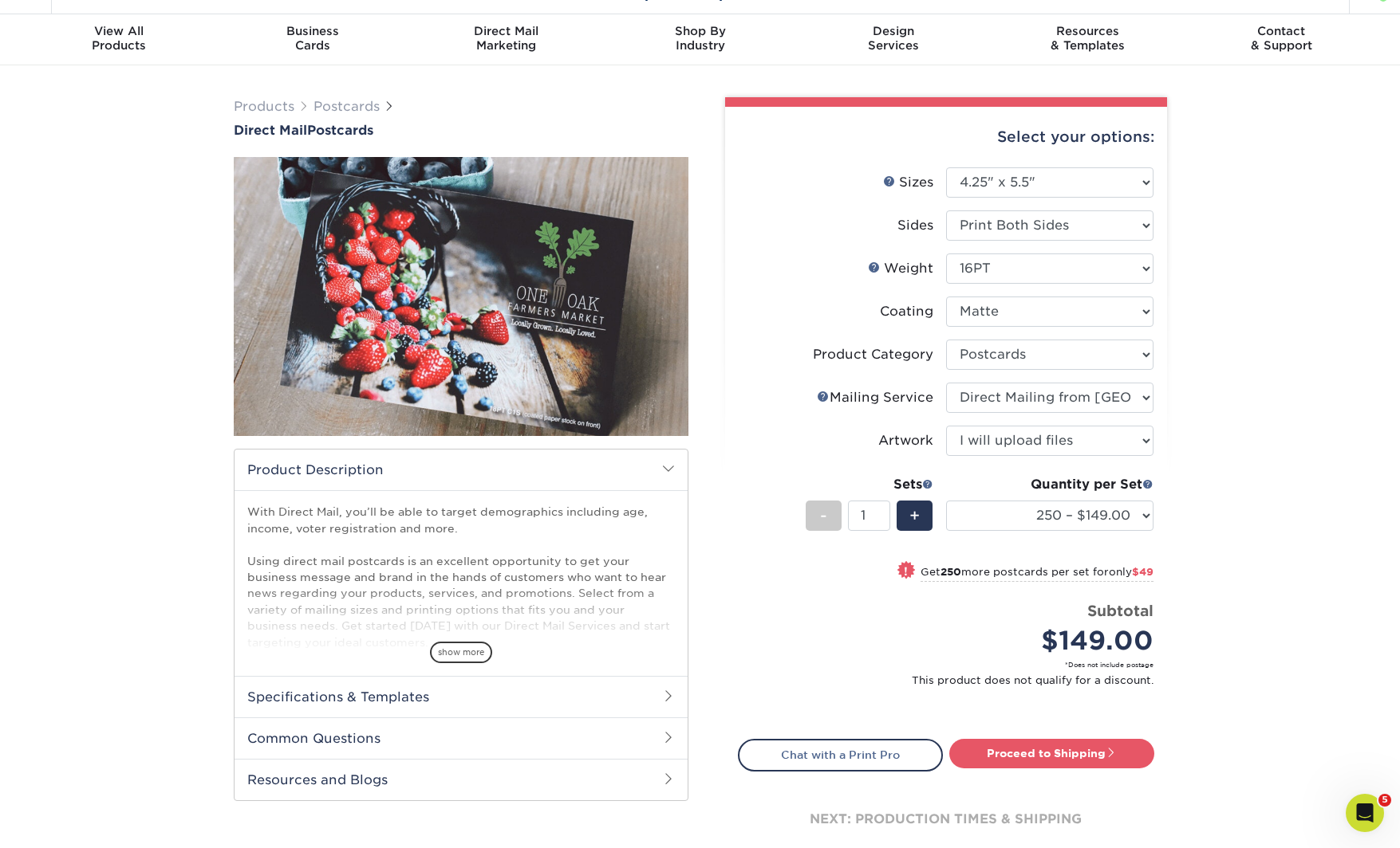
scroll to position [40, 0]
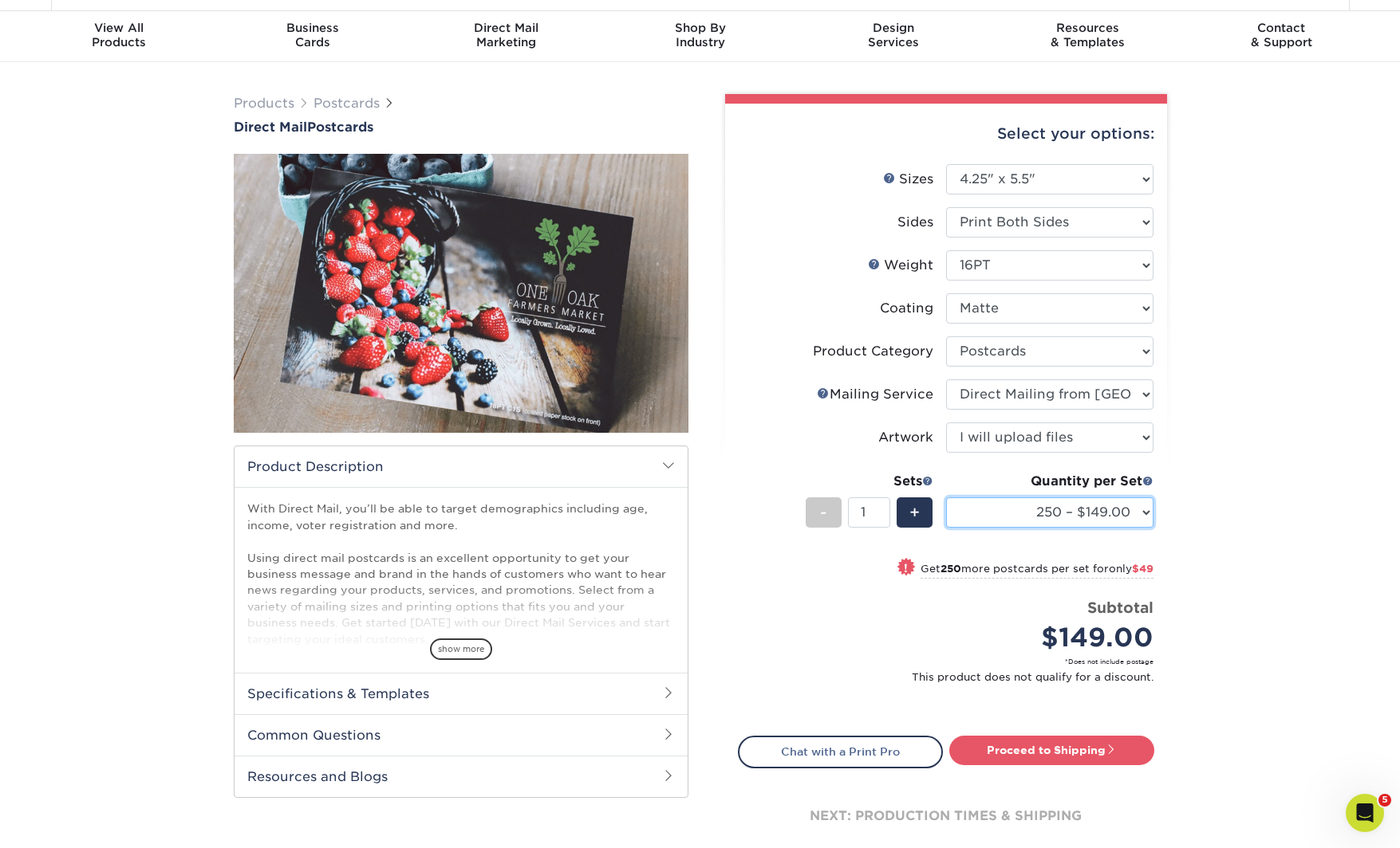
click at [1116, 515] on select "250 – $149.00 500 – $198.00 1000 – $279.00 2500 – $429.00 5000 – $573.00 10000 …" at bounding box center [1049, 512] width 208 height 30
click at [946, 498] on select "250 – $149.00 500 – $198.00 1000 – $279.00 2500 – $429.00 5000 – $573.00 10000 …" at bounding box center [1049, 512] width 208 height 30
click at [1218, 512] on div "Products Postcards Direct Mail Postcards $" at bounding box center [700, 492] width 1400 height 860
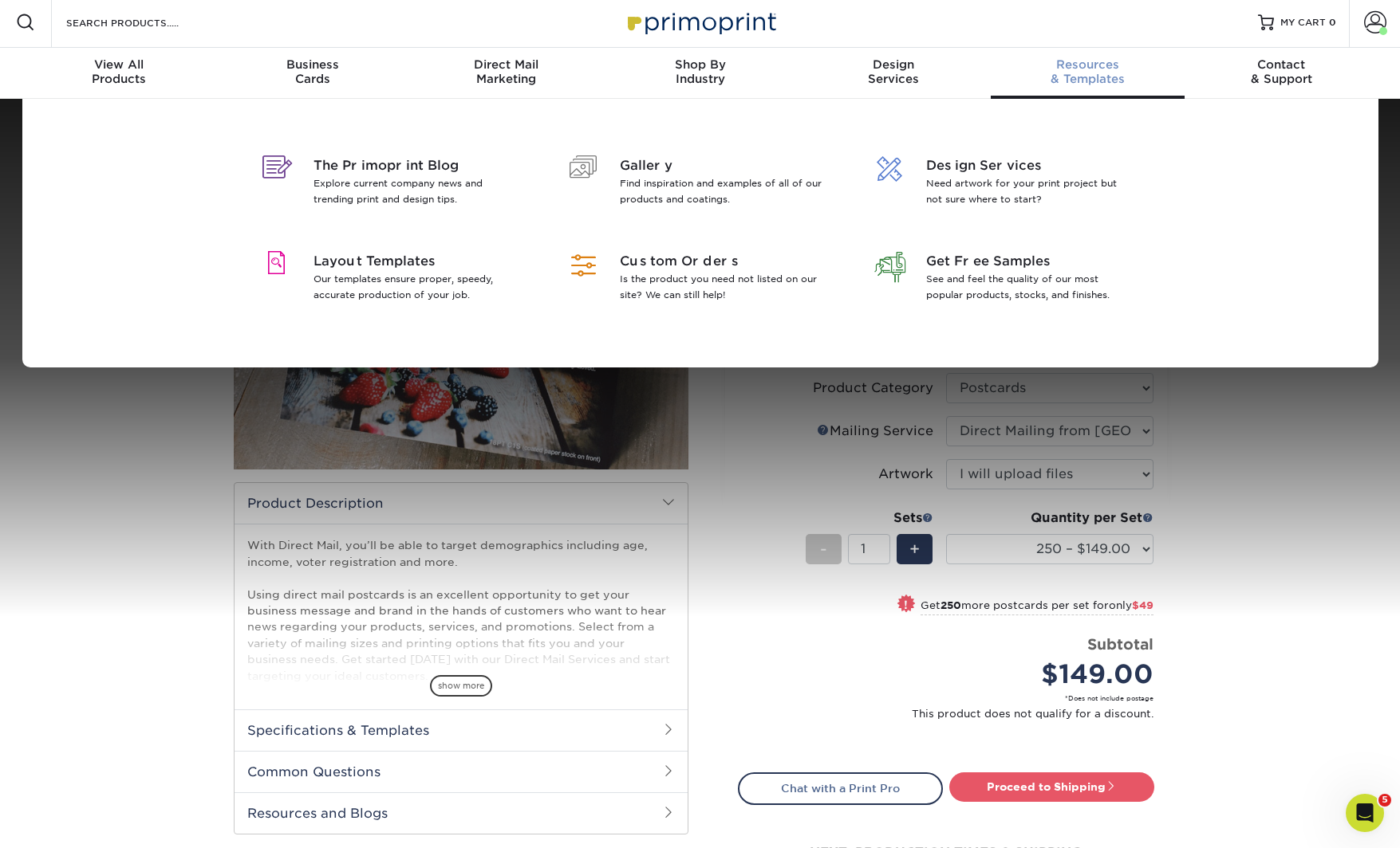
scroll to position [0, 0]
